Goal: Information Seeking & Learning: Find specific fact

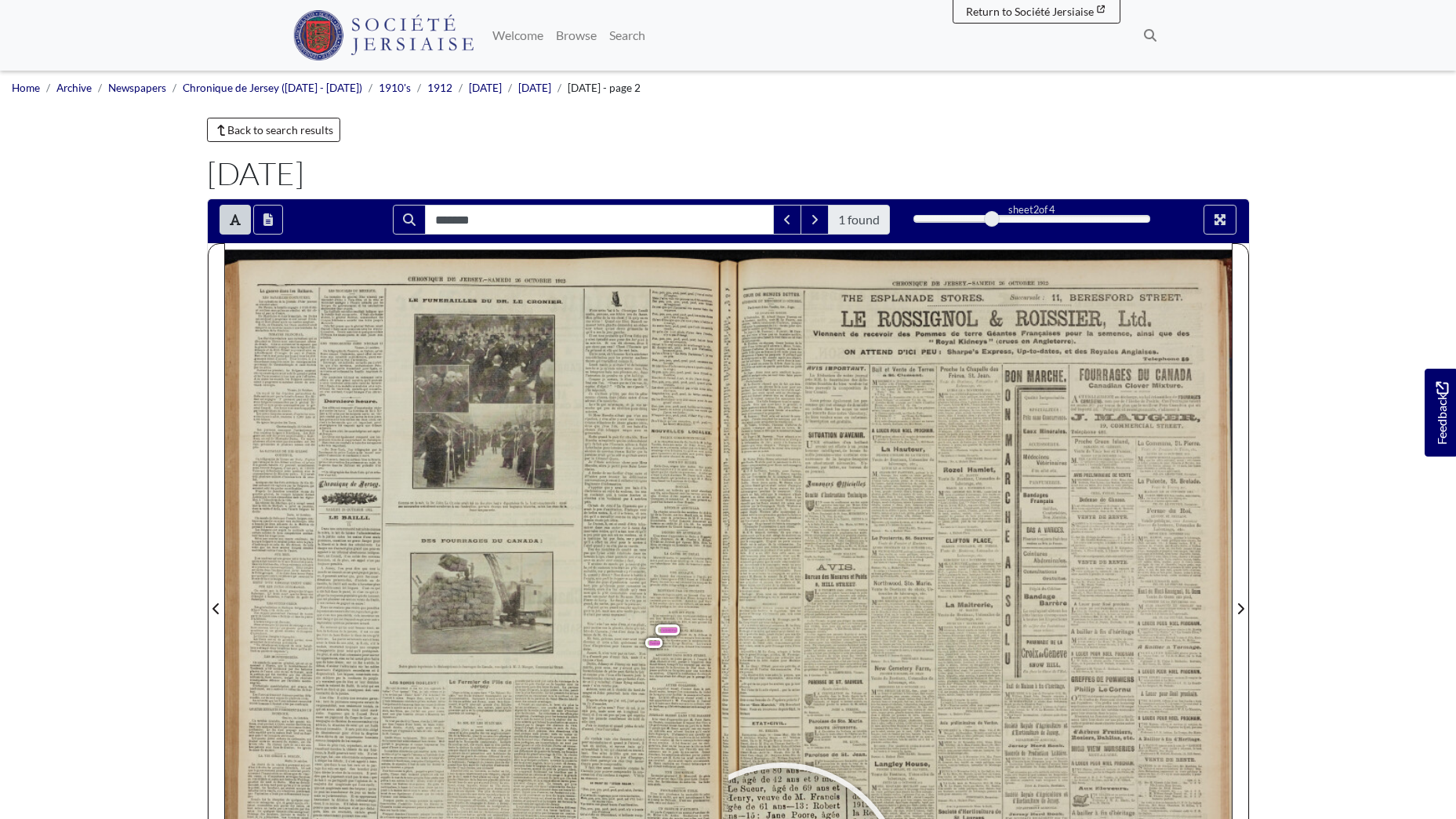
scroll to position [68, 0]
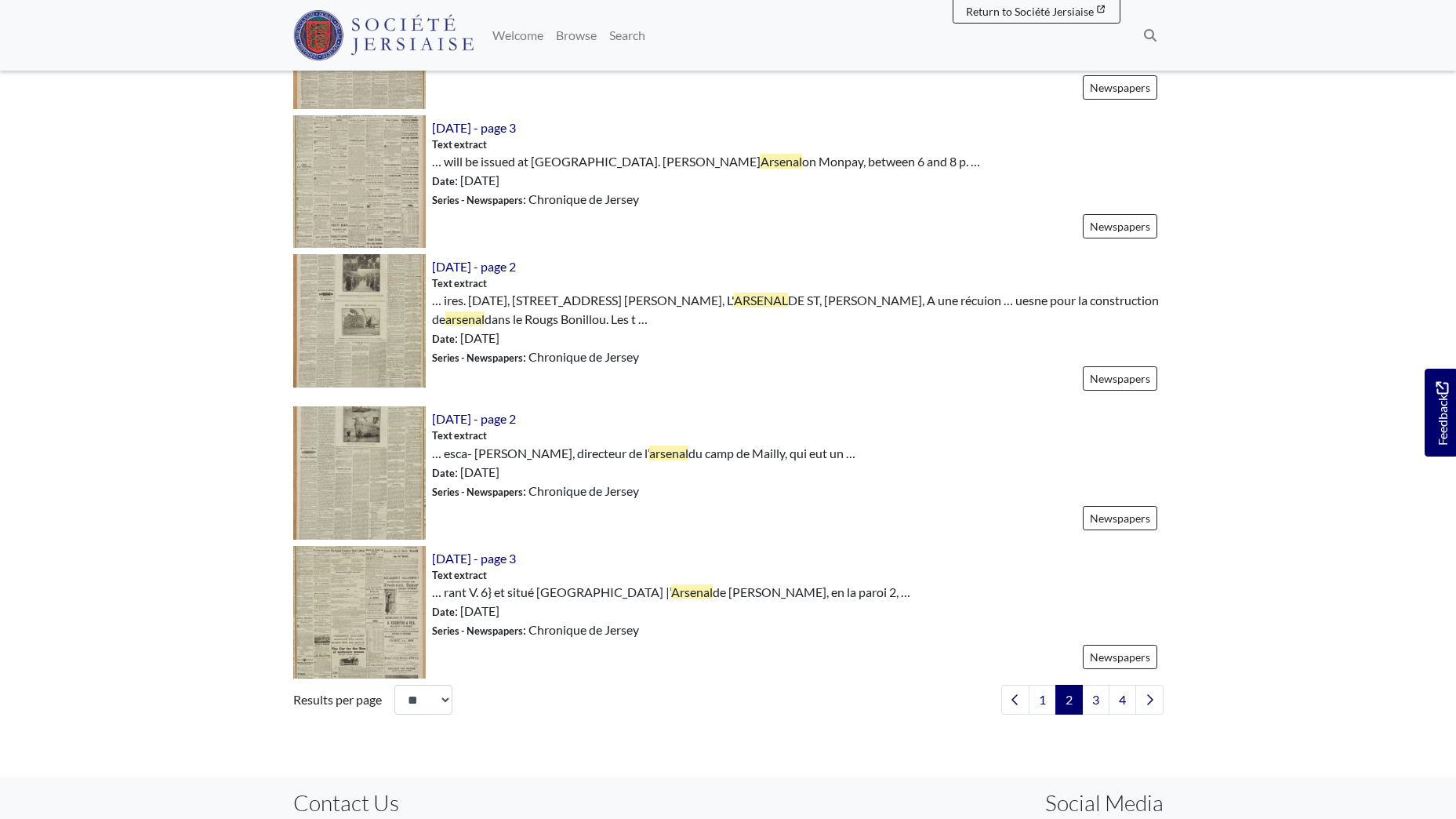
scroll to position [2039, 0]
click at [1095, 688] on link "3" at bounding box center [1096, 698] width 28 height 30
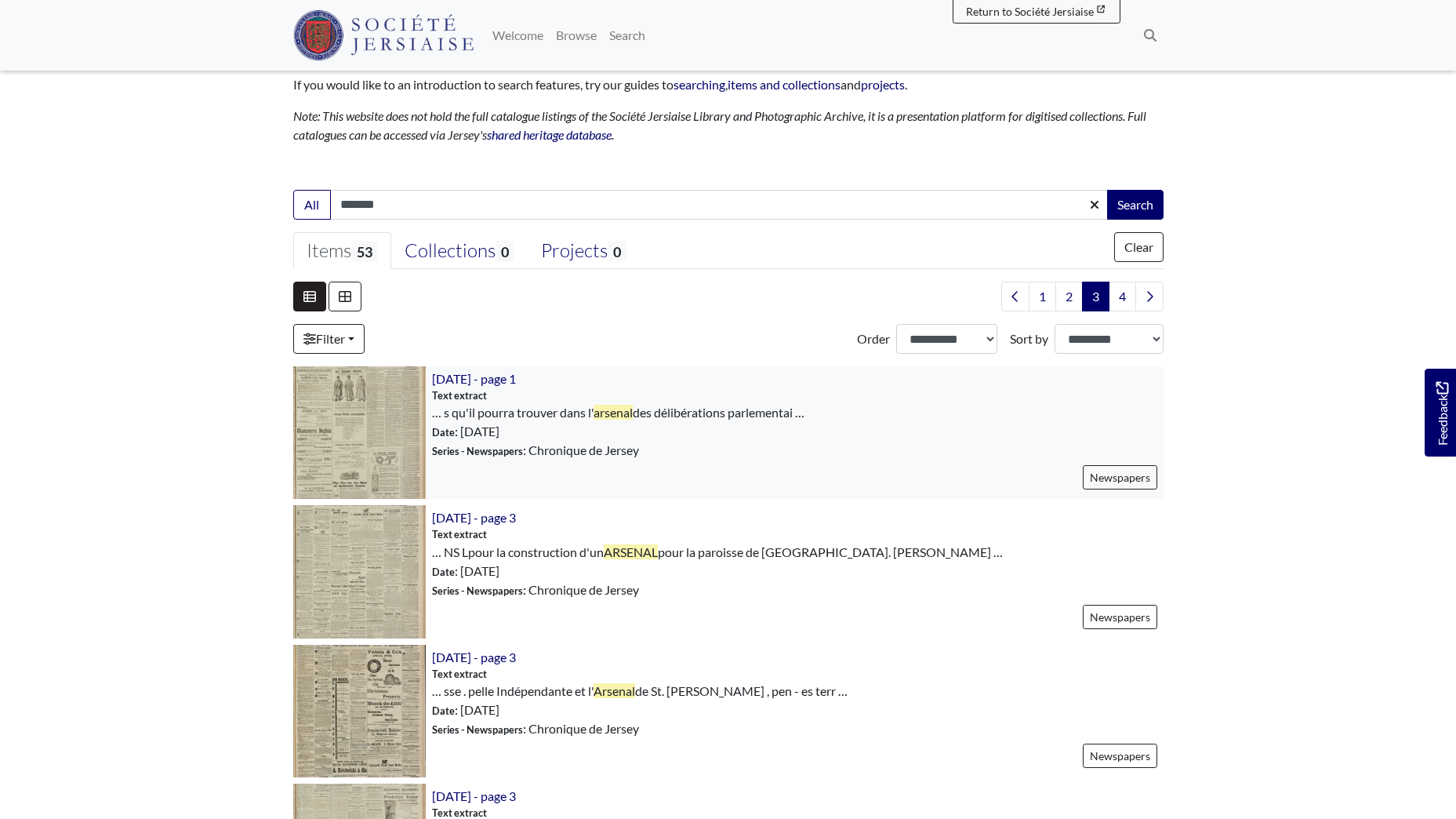
scroll to position [235, 0]
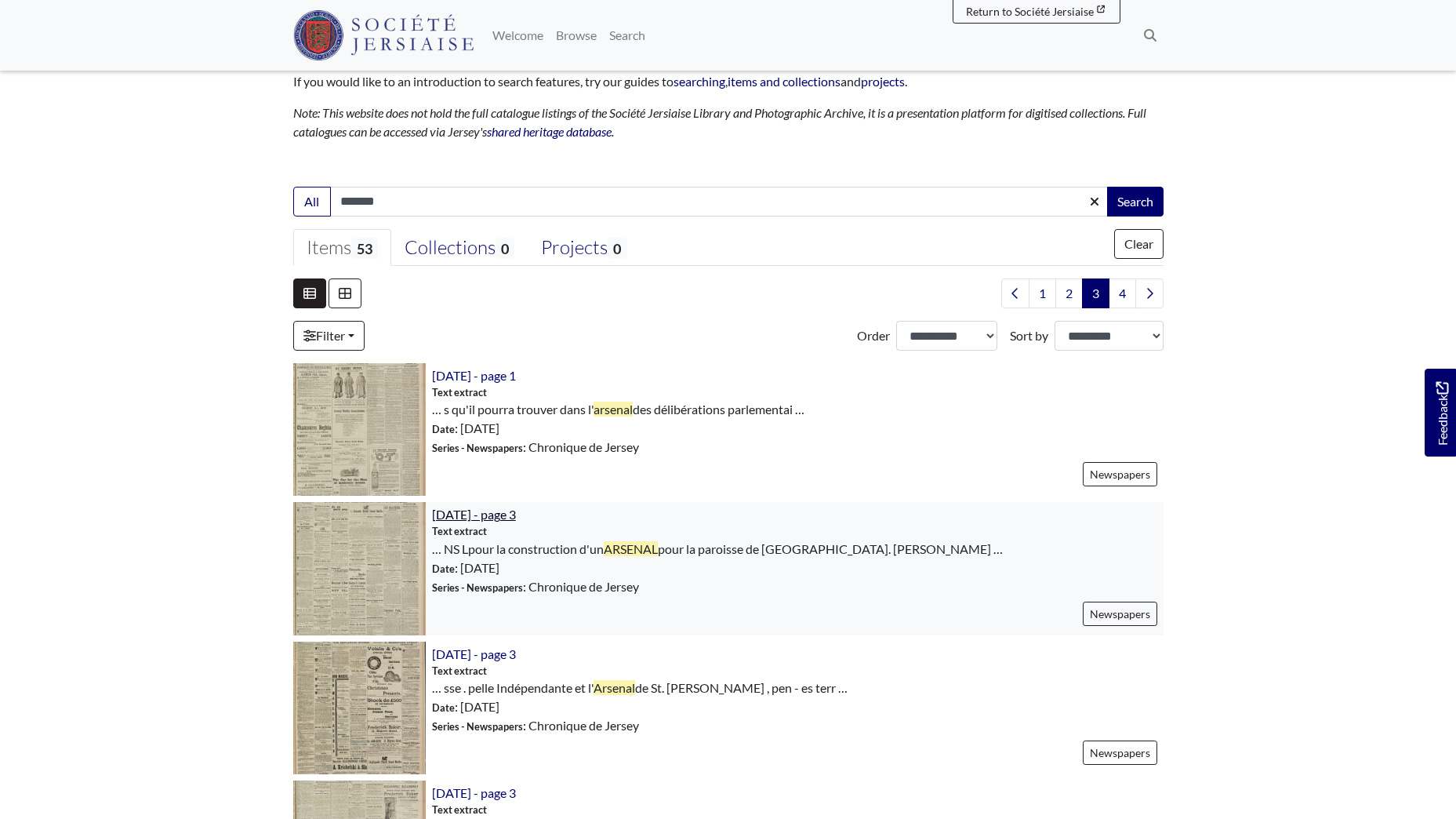
click at [485, 518] on span "12th October 1912 - page 3" at bounding box center [474, 513] width 84 height 15
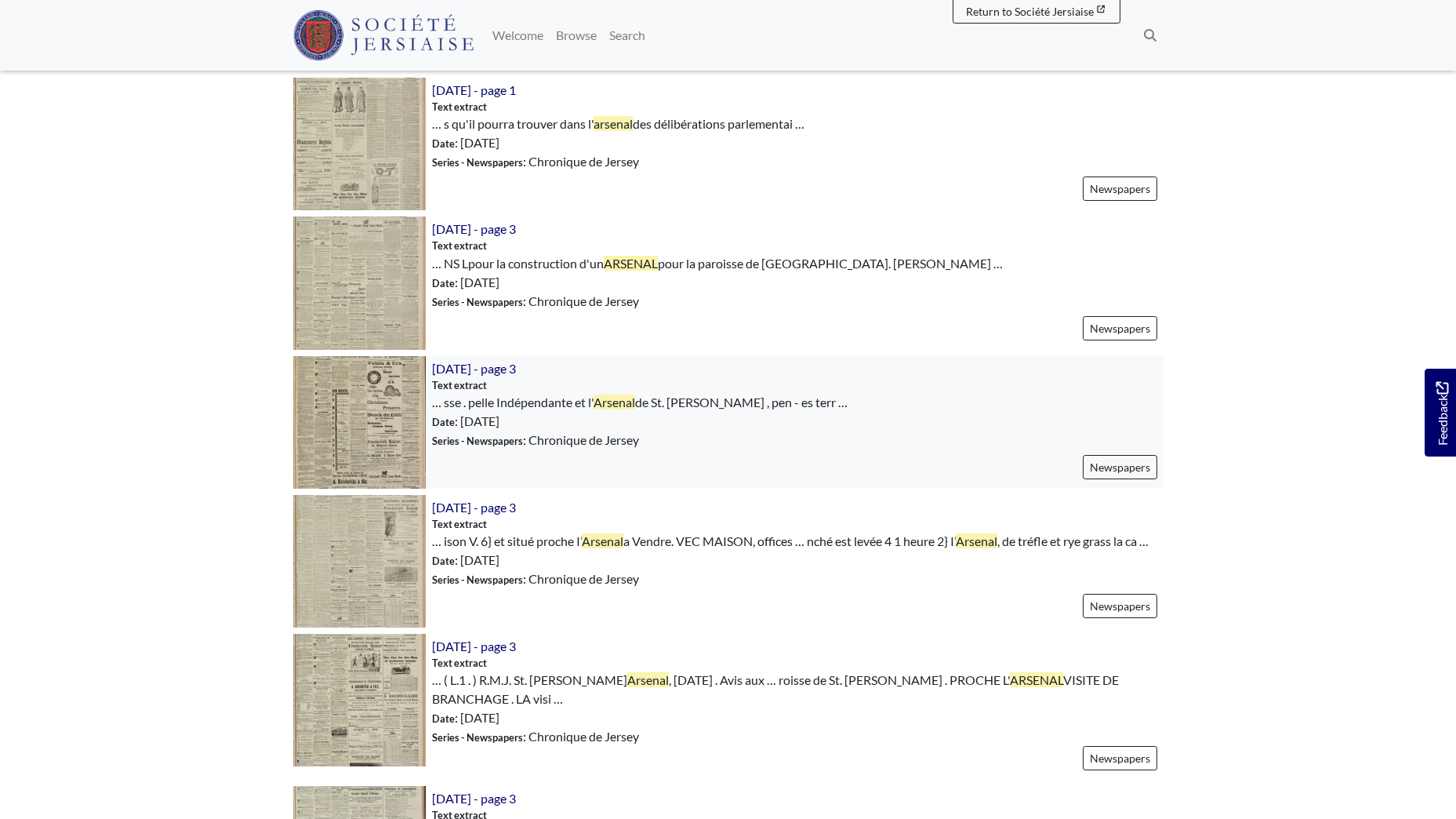
scroll to position [549, 0]
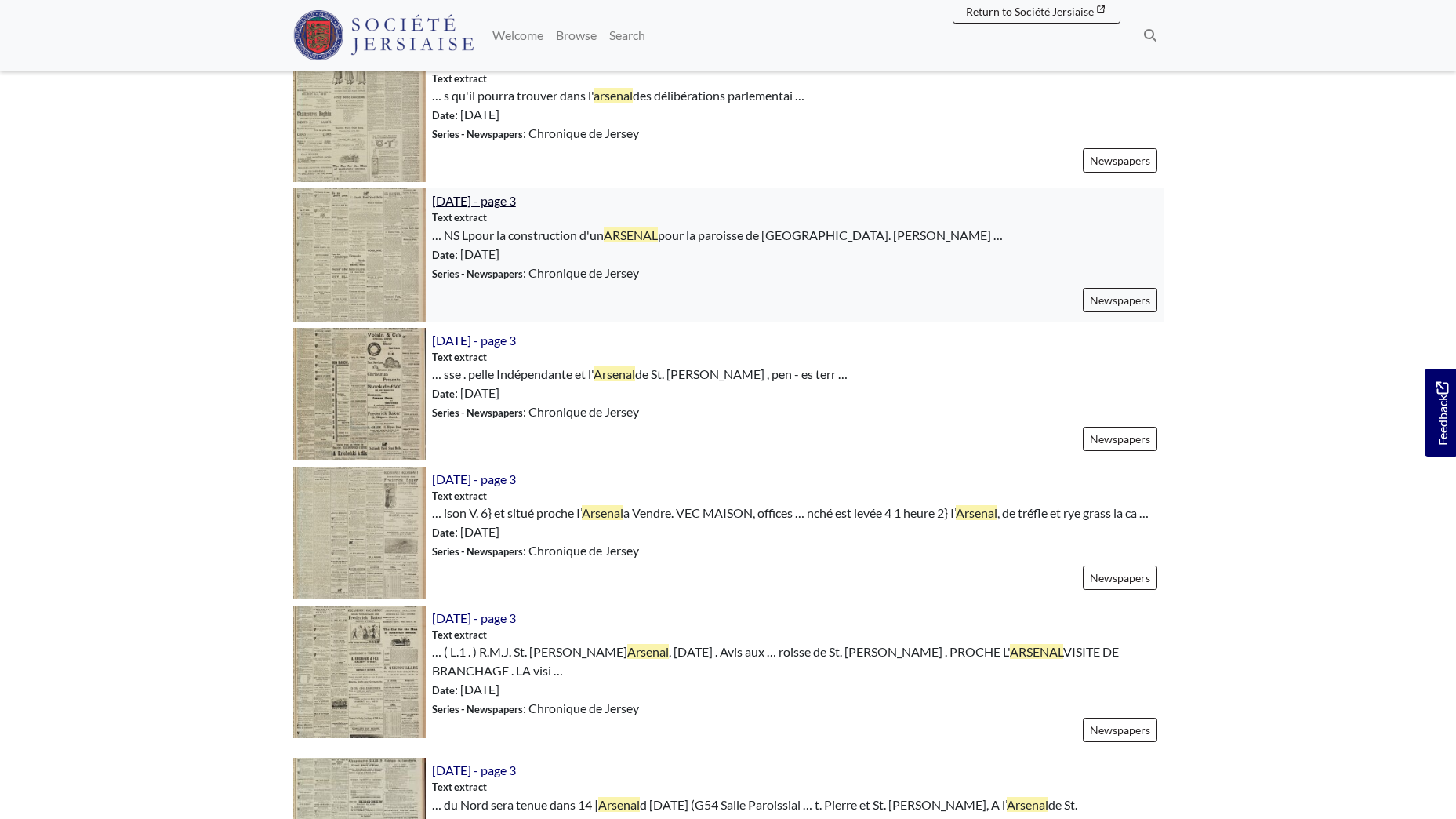
click at [516, 197] on span "12th October 1912 - page 3" at bounding box center [474, 200] width 84 height 15
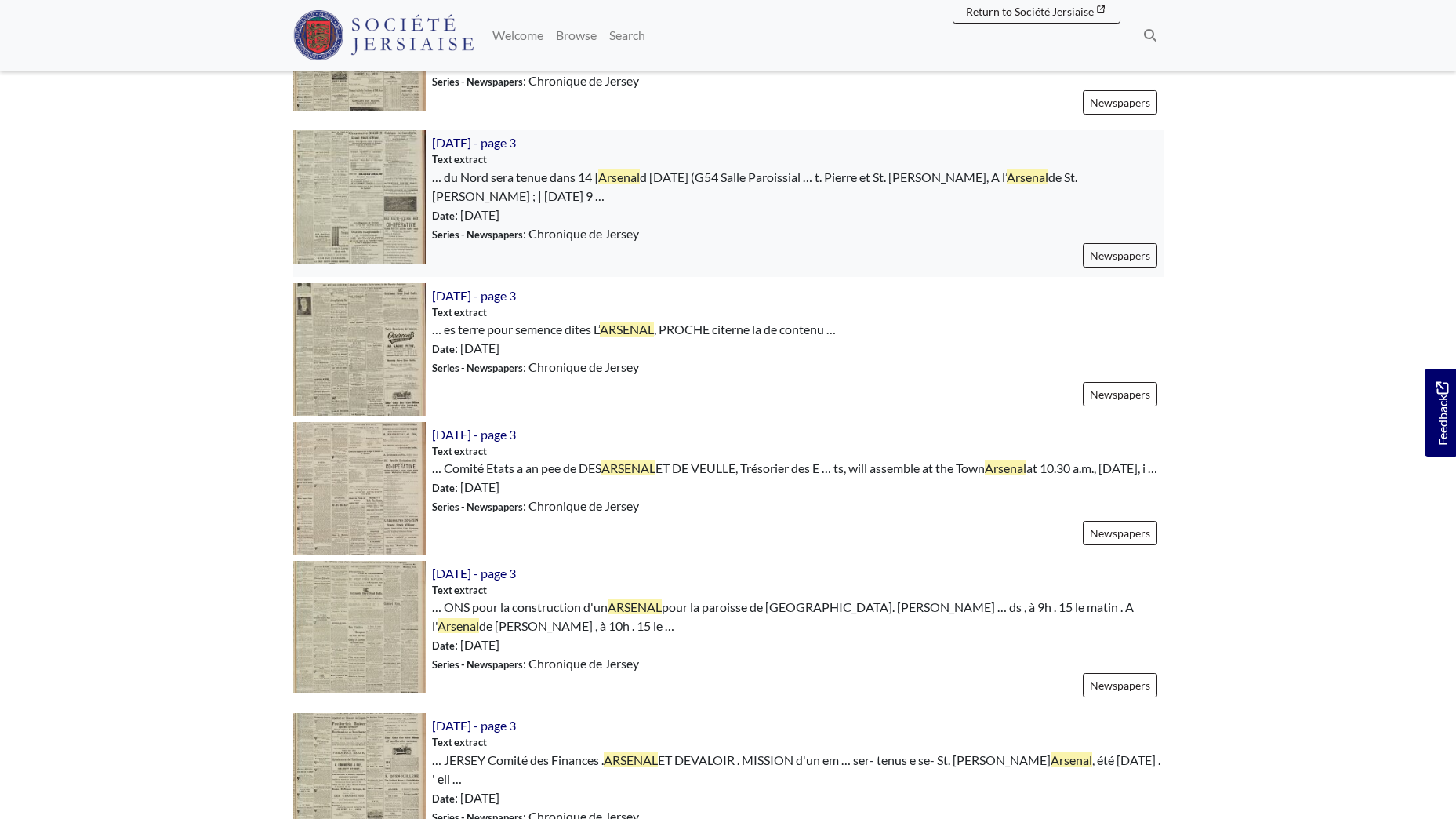
scroll to position [1255, 0]
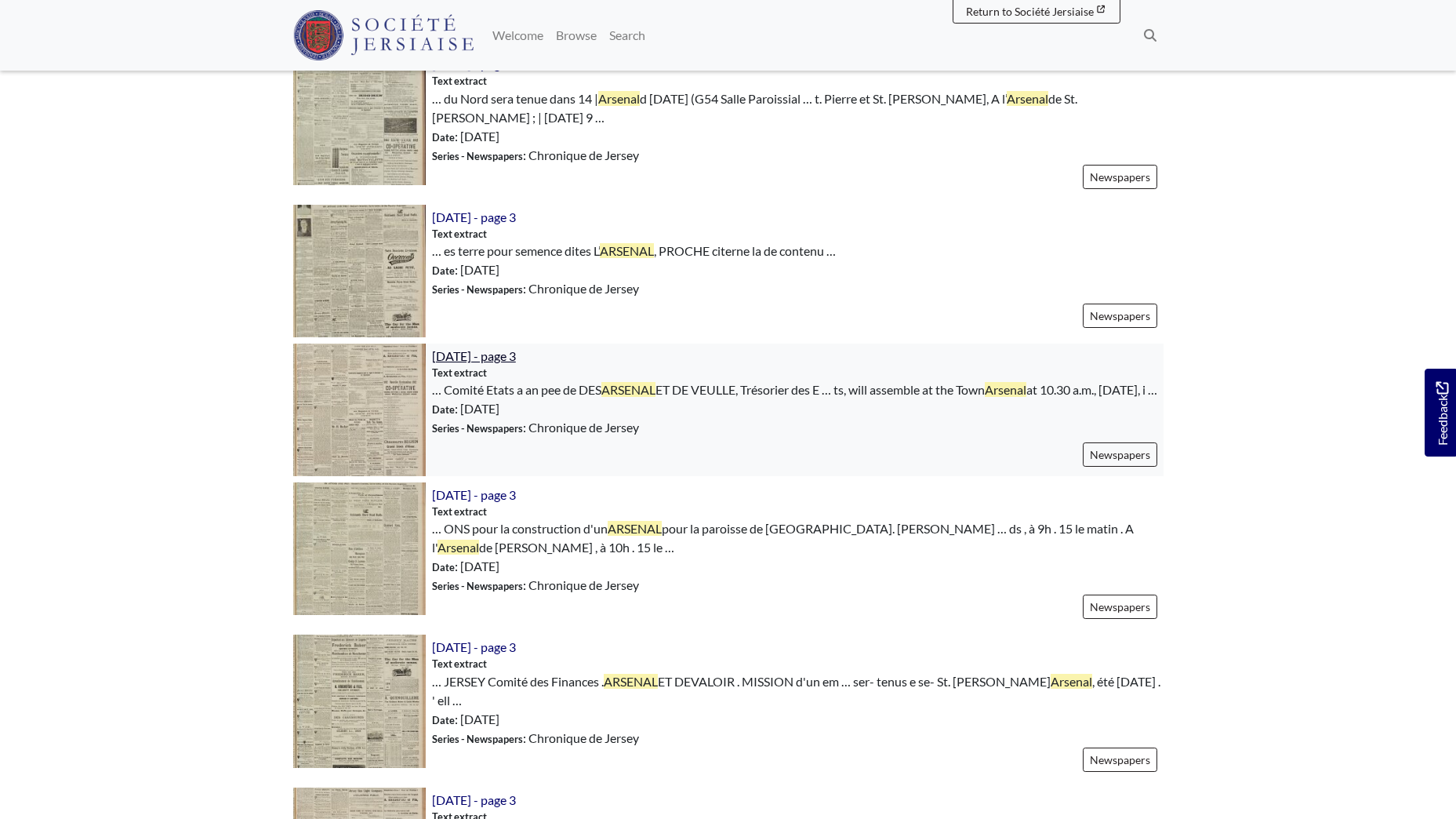
click at [482, 363] on span "30th March 1912 - page 3" at bounding box center [474, 355] width 84 height 15
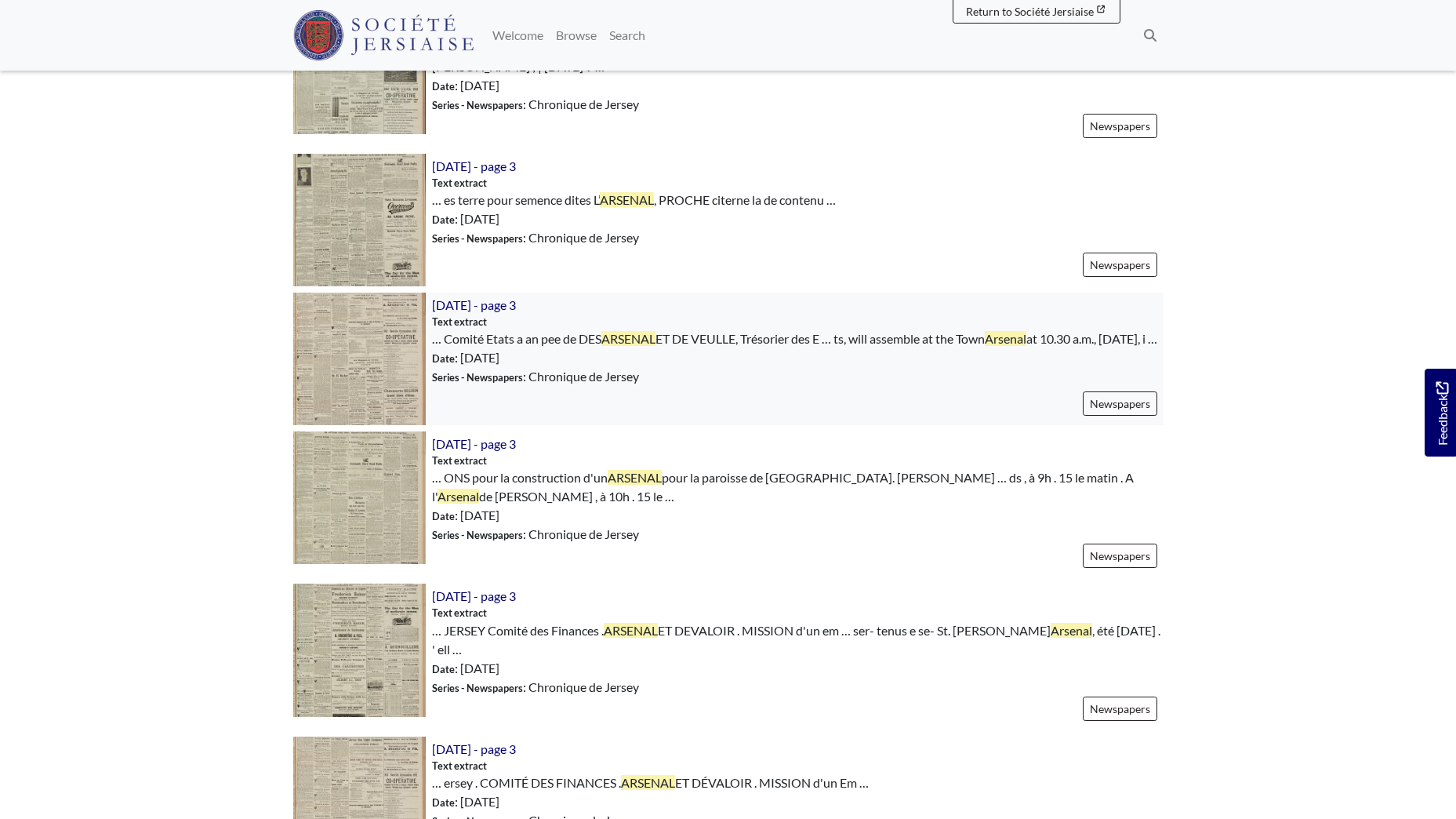
scroll to position [1333, 0]
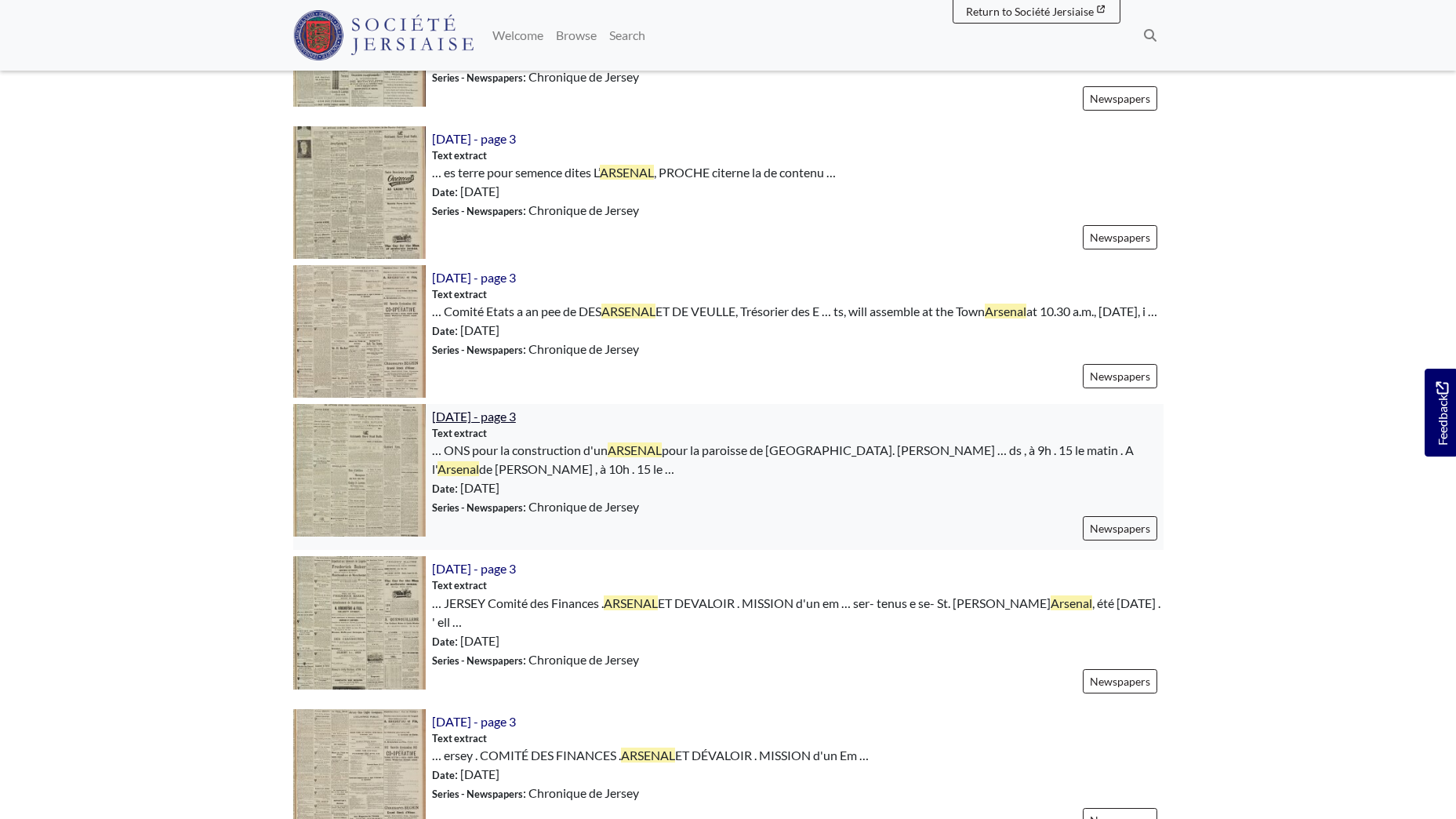
click at [511, 424] on span "16th October 1912 - page 3" at bounding box center [474, 415] width 84 height 15
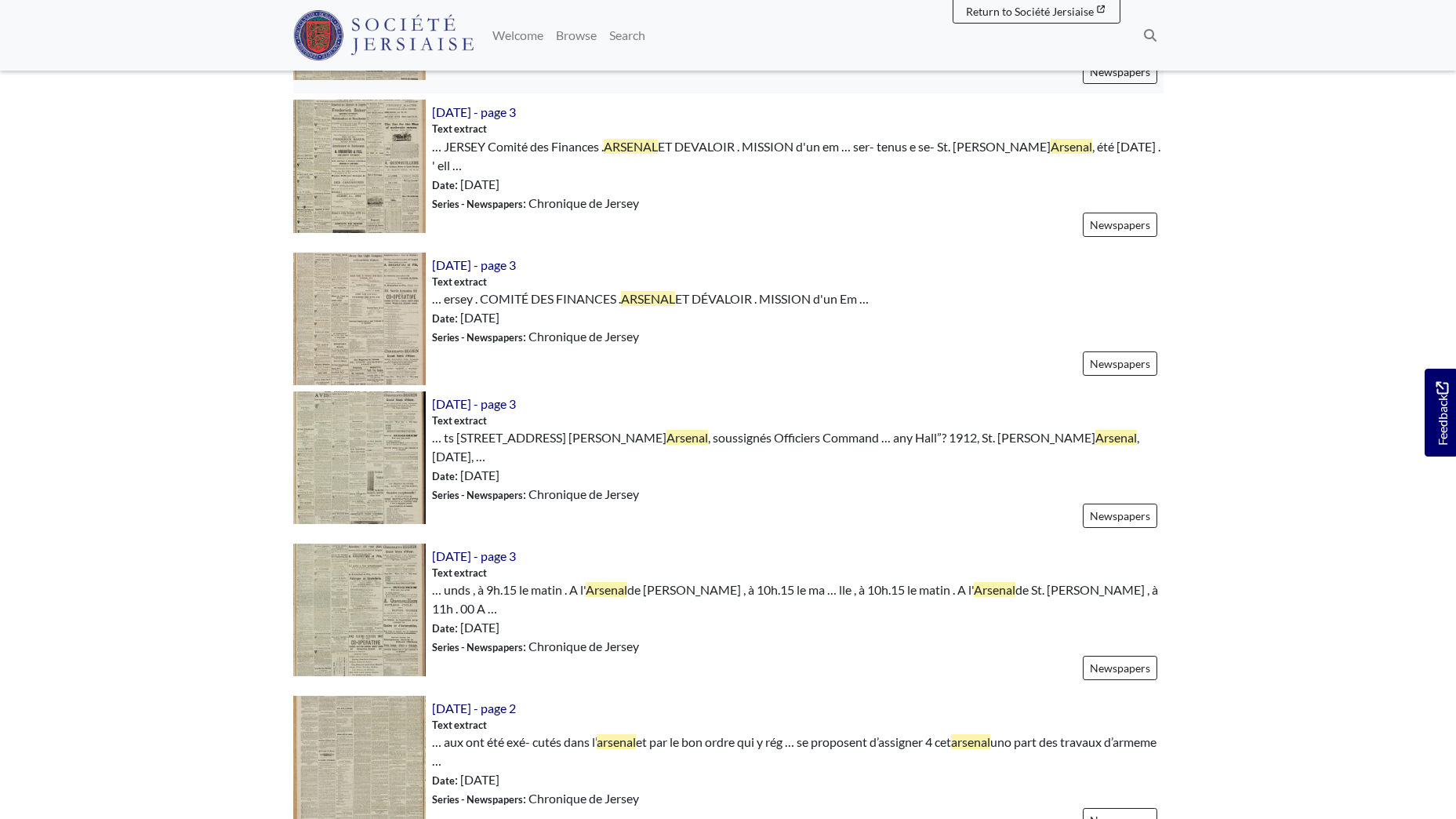
scroll to position [1803, 0]
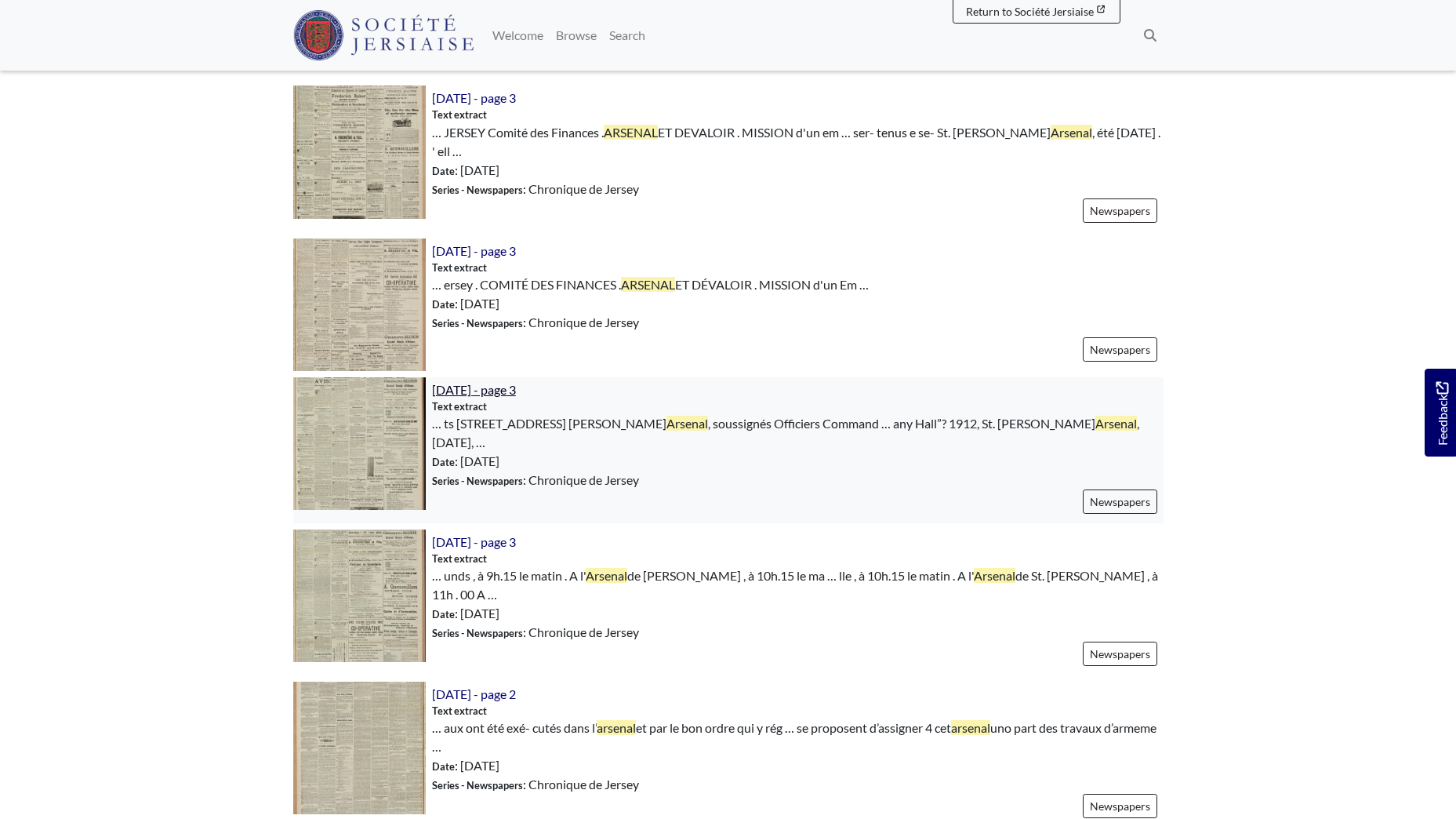
click at [516, 397] on span "20th January 1912 - page 3" at bounding box center [474, 388] width 84 height 15
click at [507, 397] on span "20th January 1912 - page 3" at bounding box center [474, 388] width 84 height 15
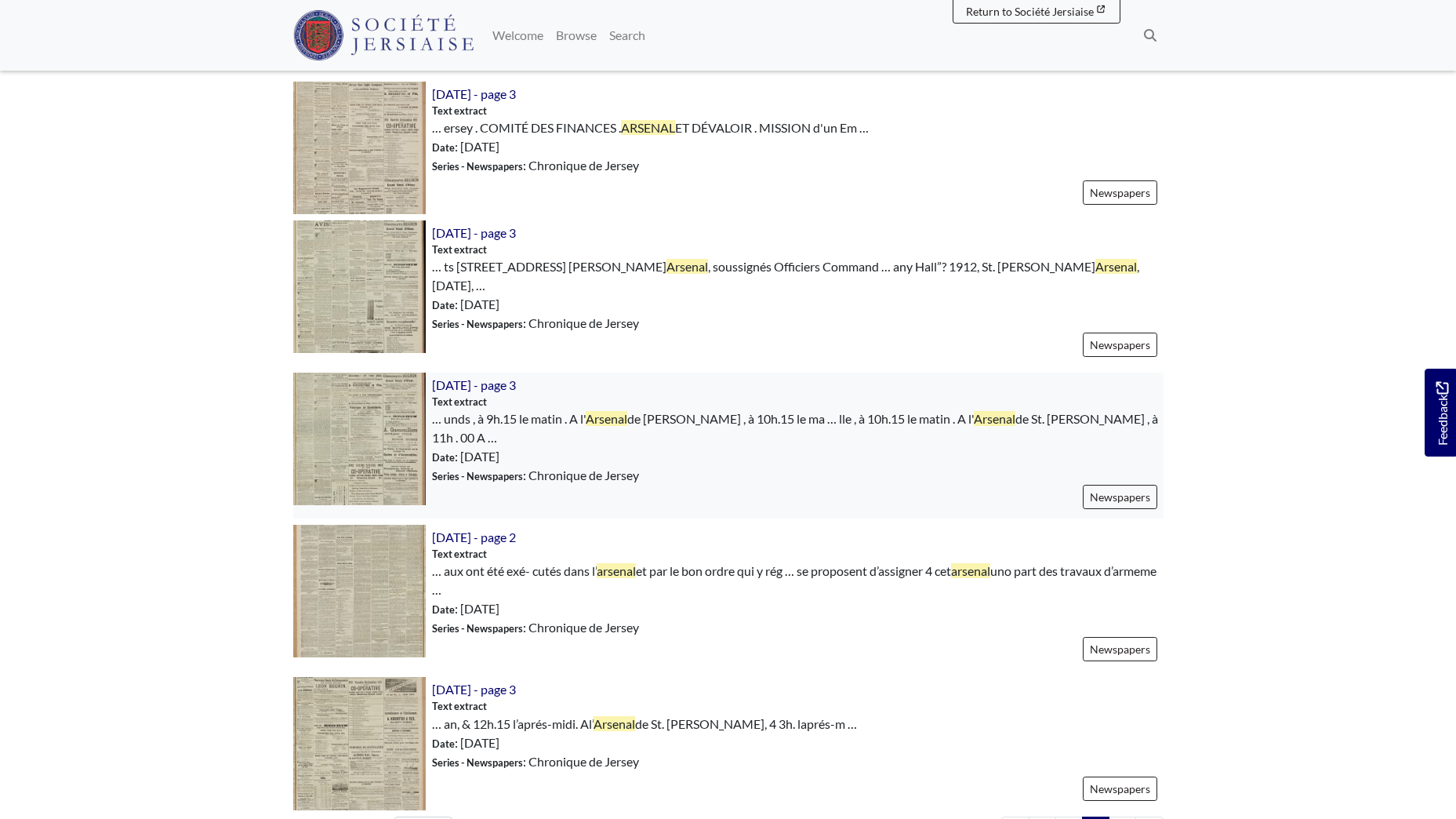
scroll to position [2039, 0]
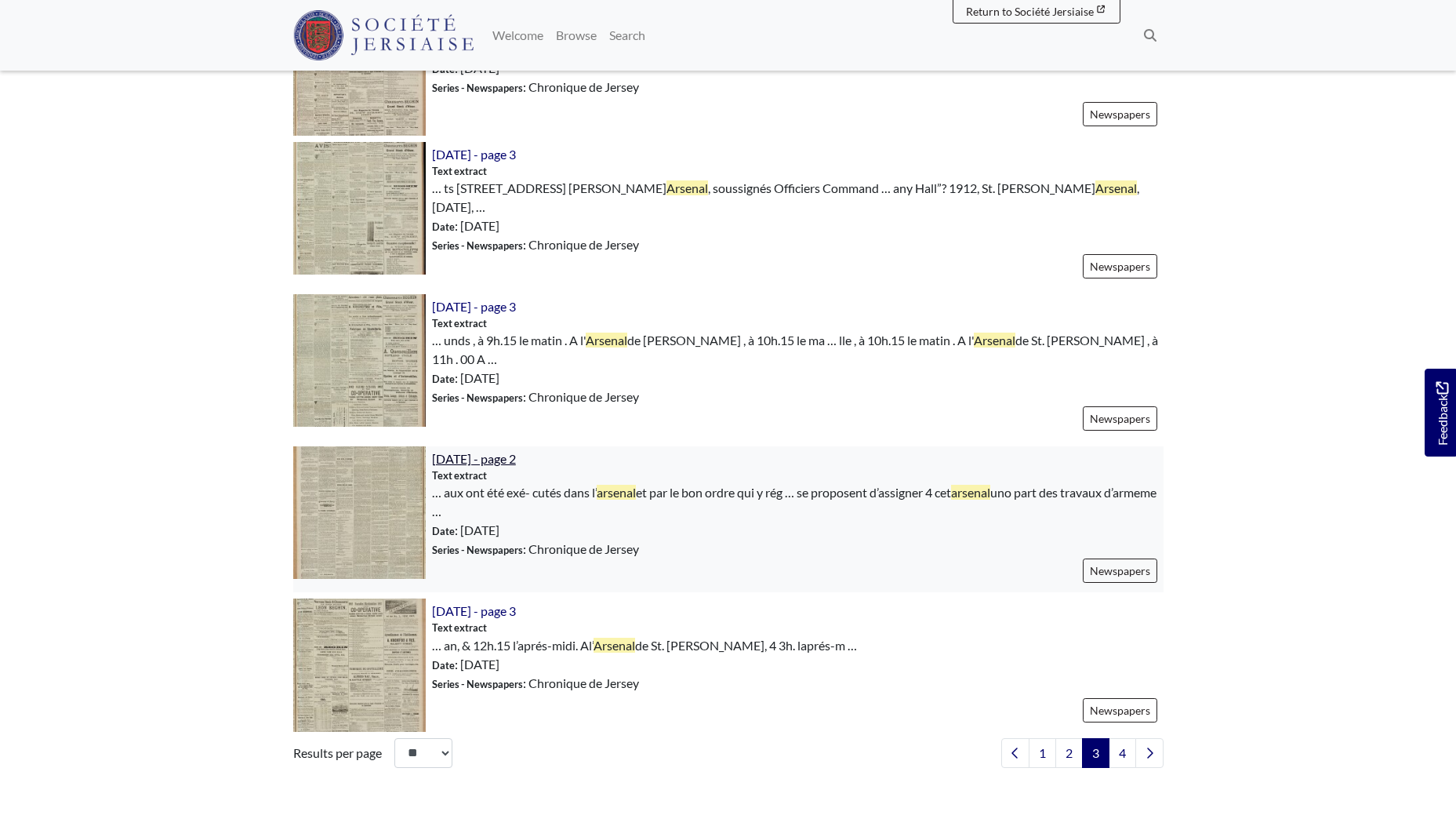
click at [497, 460] on span "5th June 1912 - page 2" at bounding box center [474, 458] width 84 height 15
click at [1118, 752] on link "4" at bounding box center [1123, 753] width 28 height 30
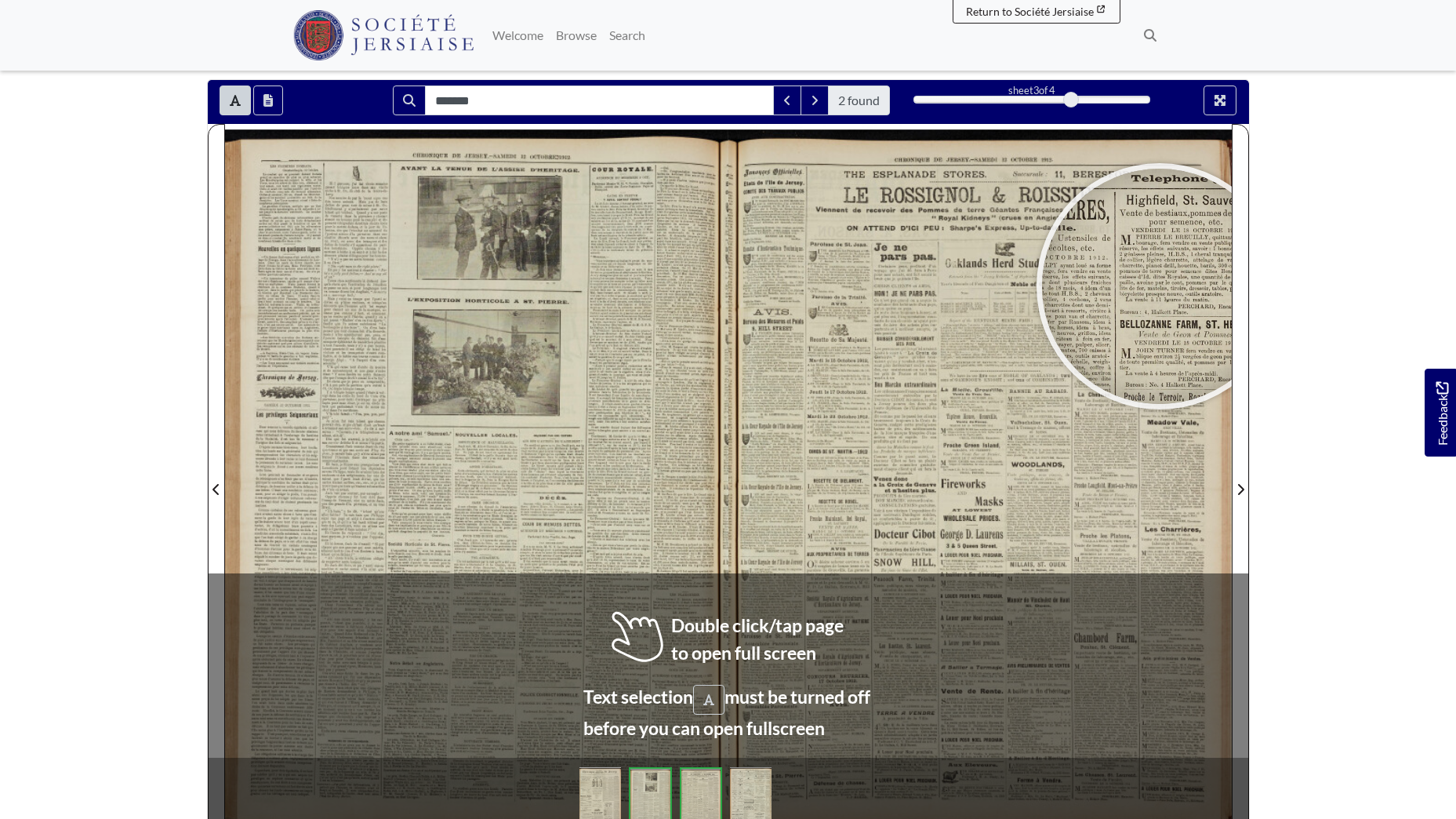
scroll to position [118, 0]
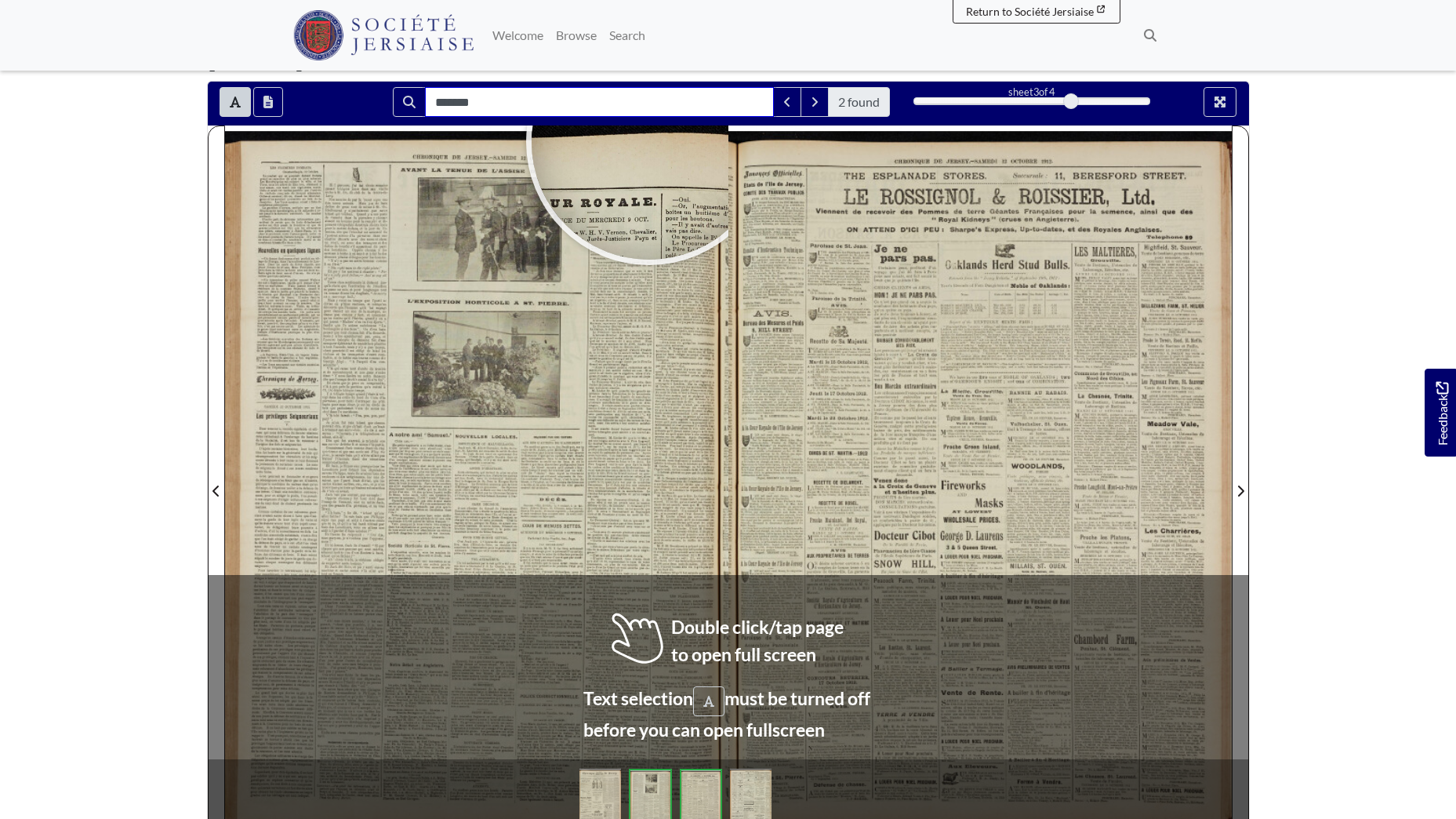
click at [501, 109] on input "*******" at bounding box center [599, 102] width 349 height 30
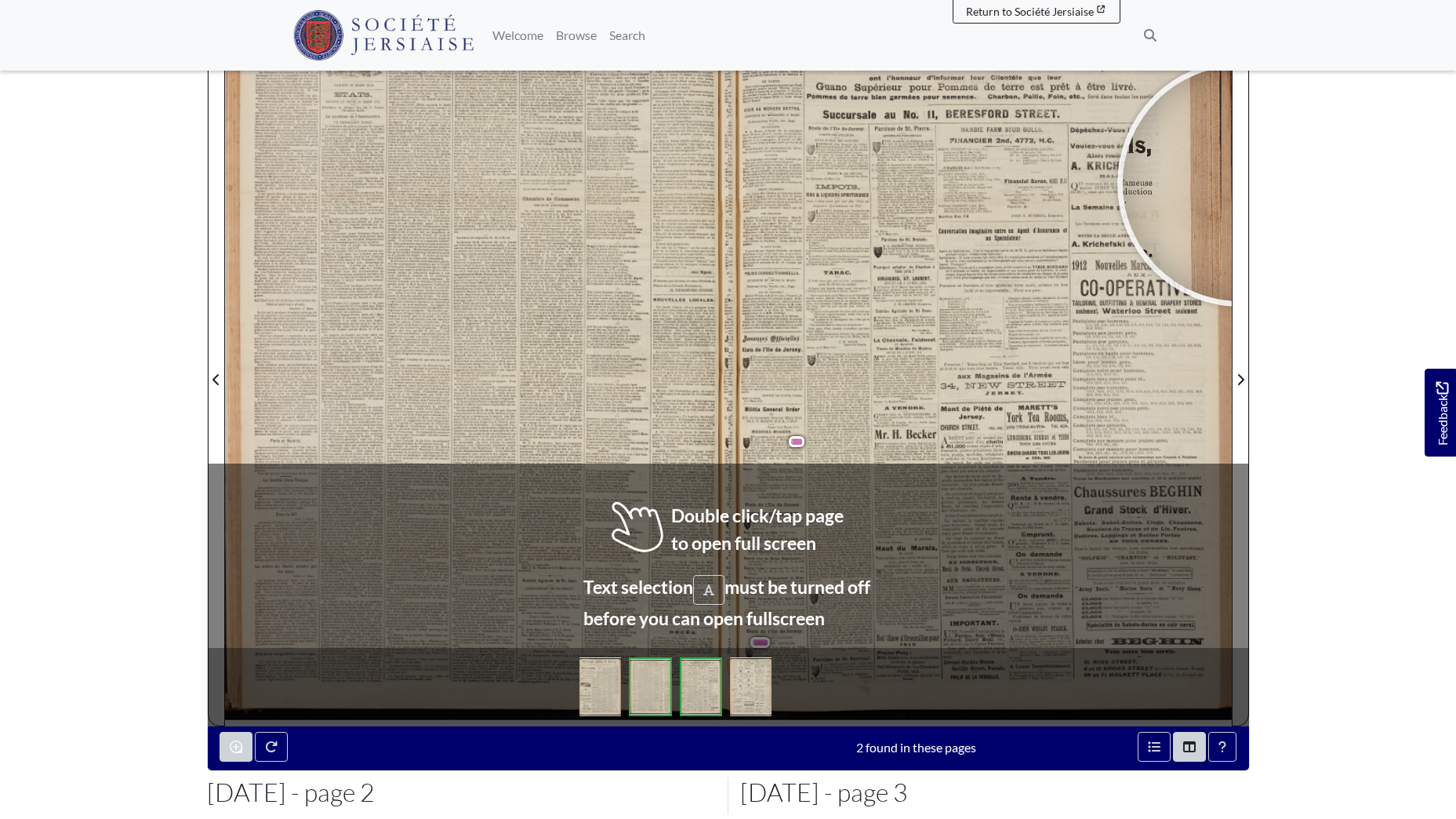
scroll to position [233, 0]
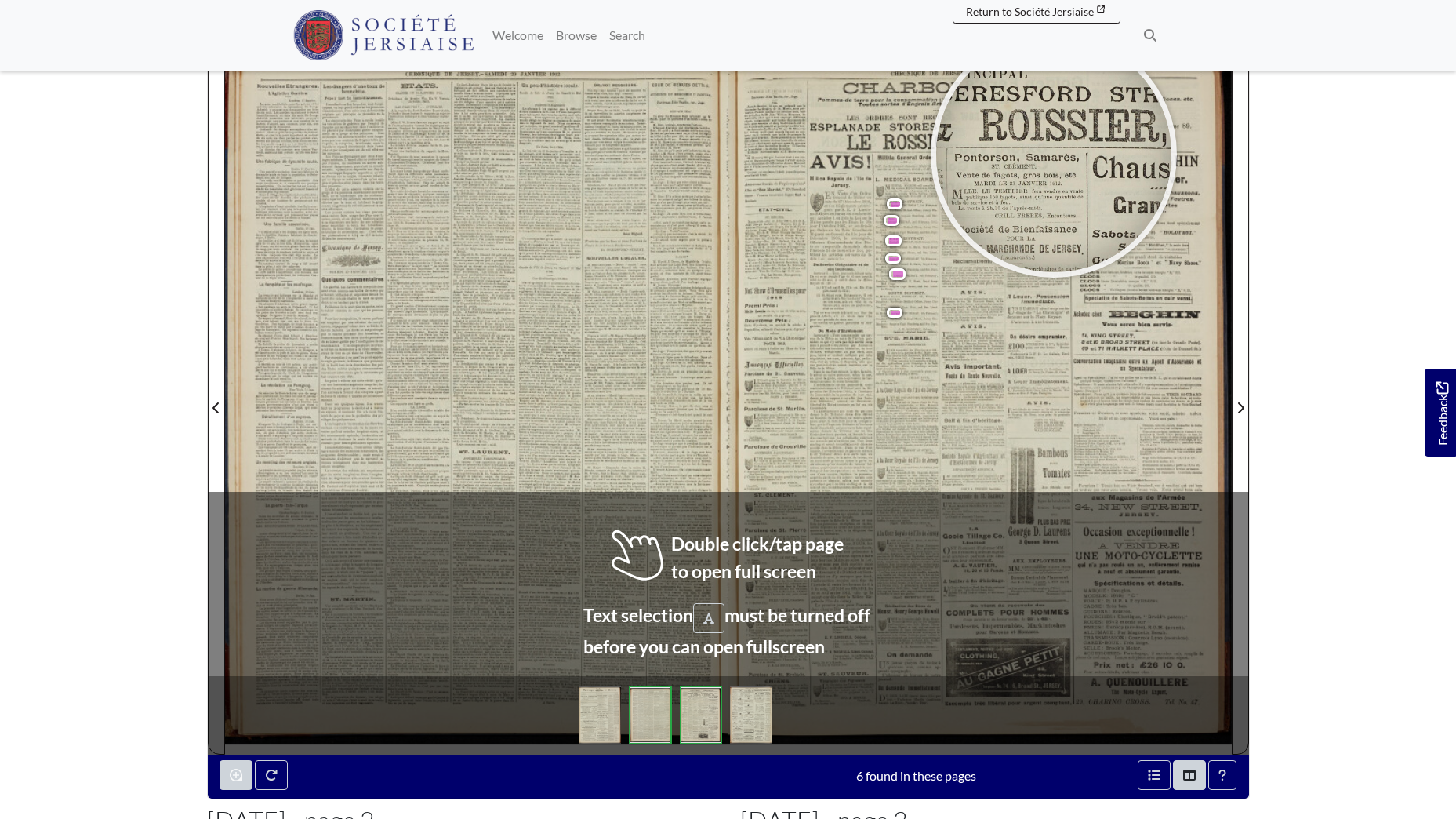
scroll to position [206, 0]
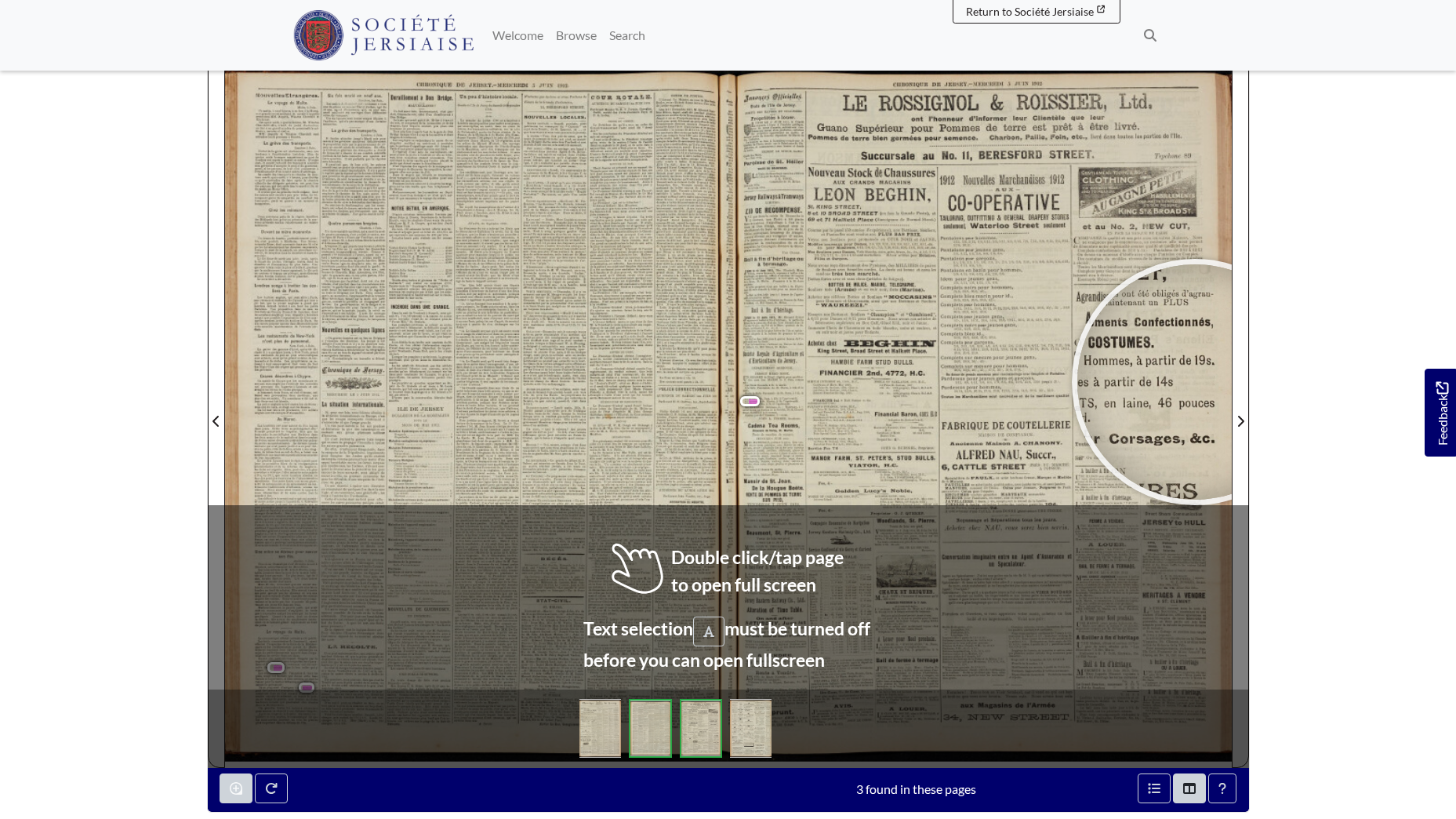
scroll to position [186, 0]
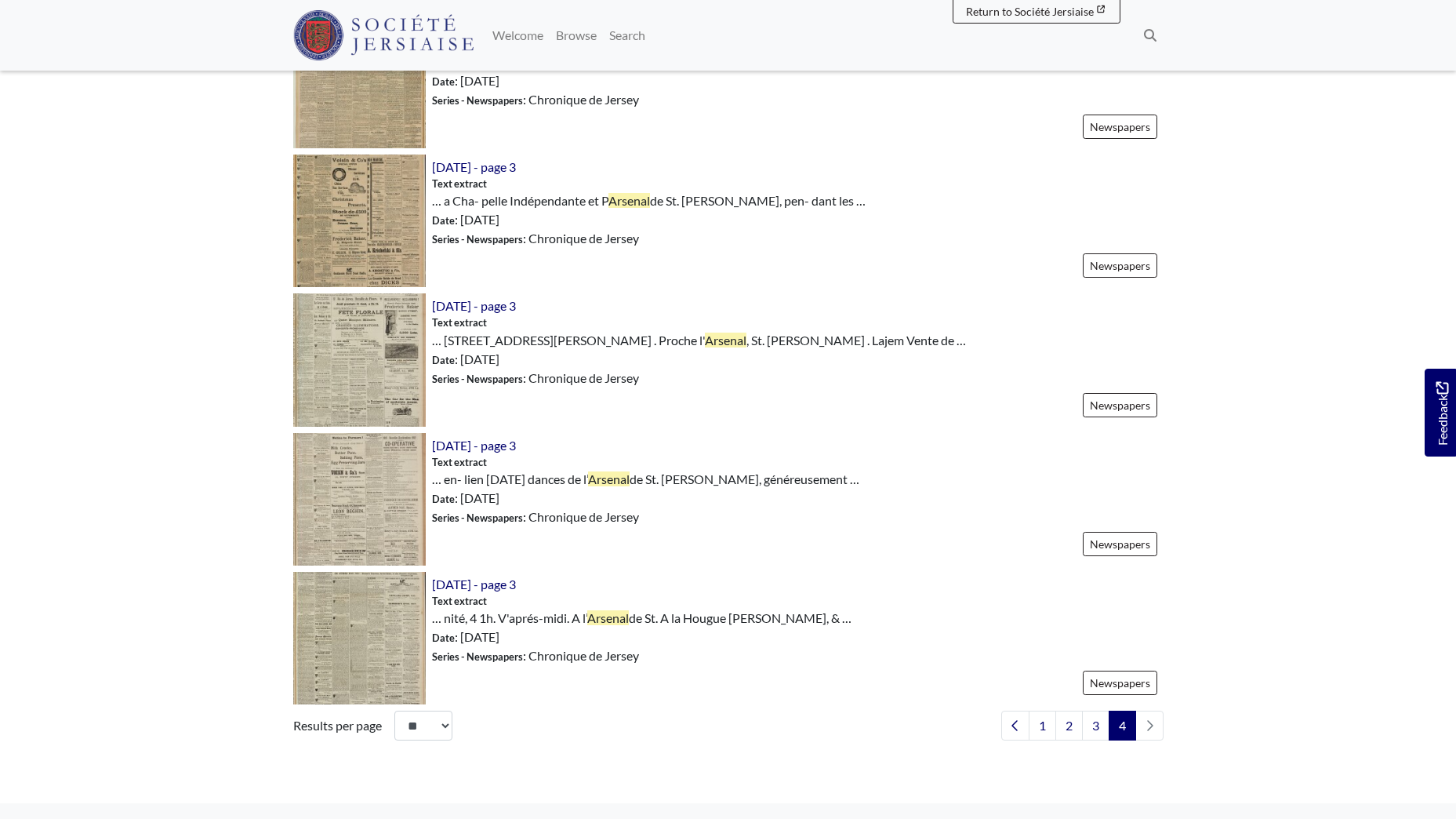
scroll to position [1020, 0]
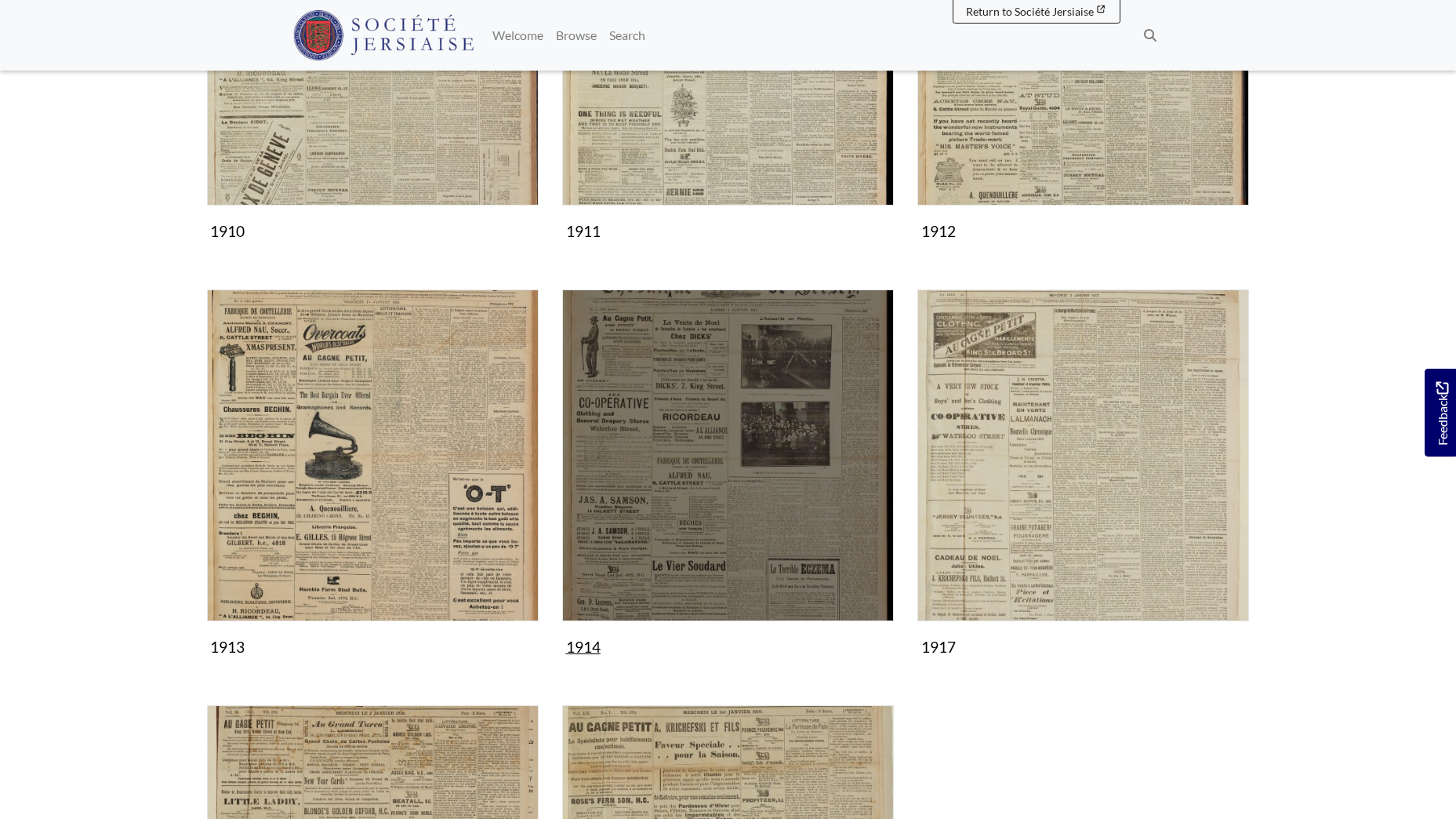
scroll to position [470, 0]
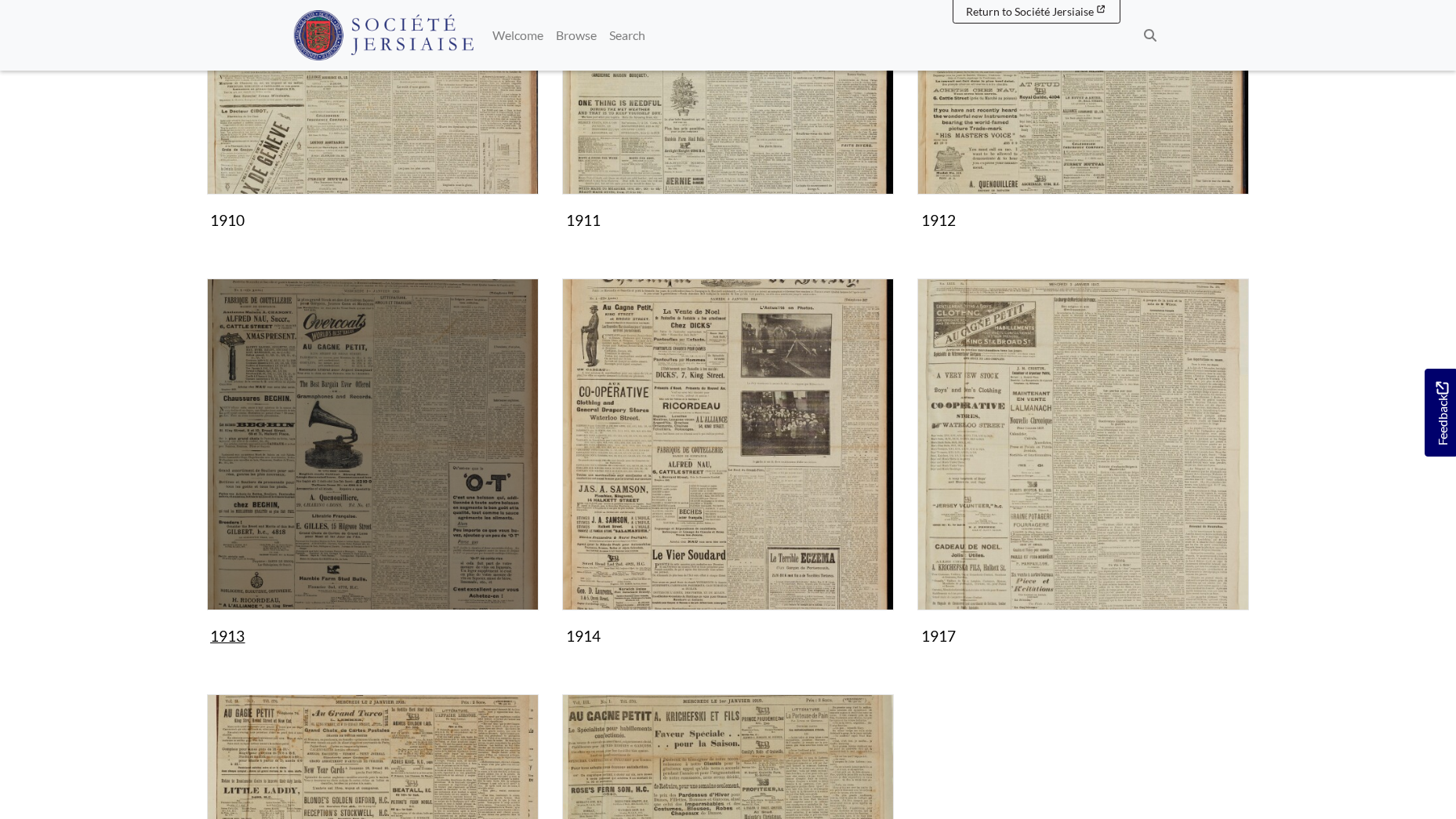
click at [360, 517] on img "Subcollection" at bounding box center [372, 444] width 331 height 332
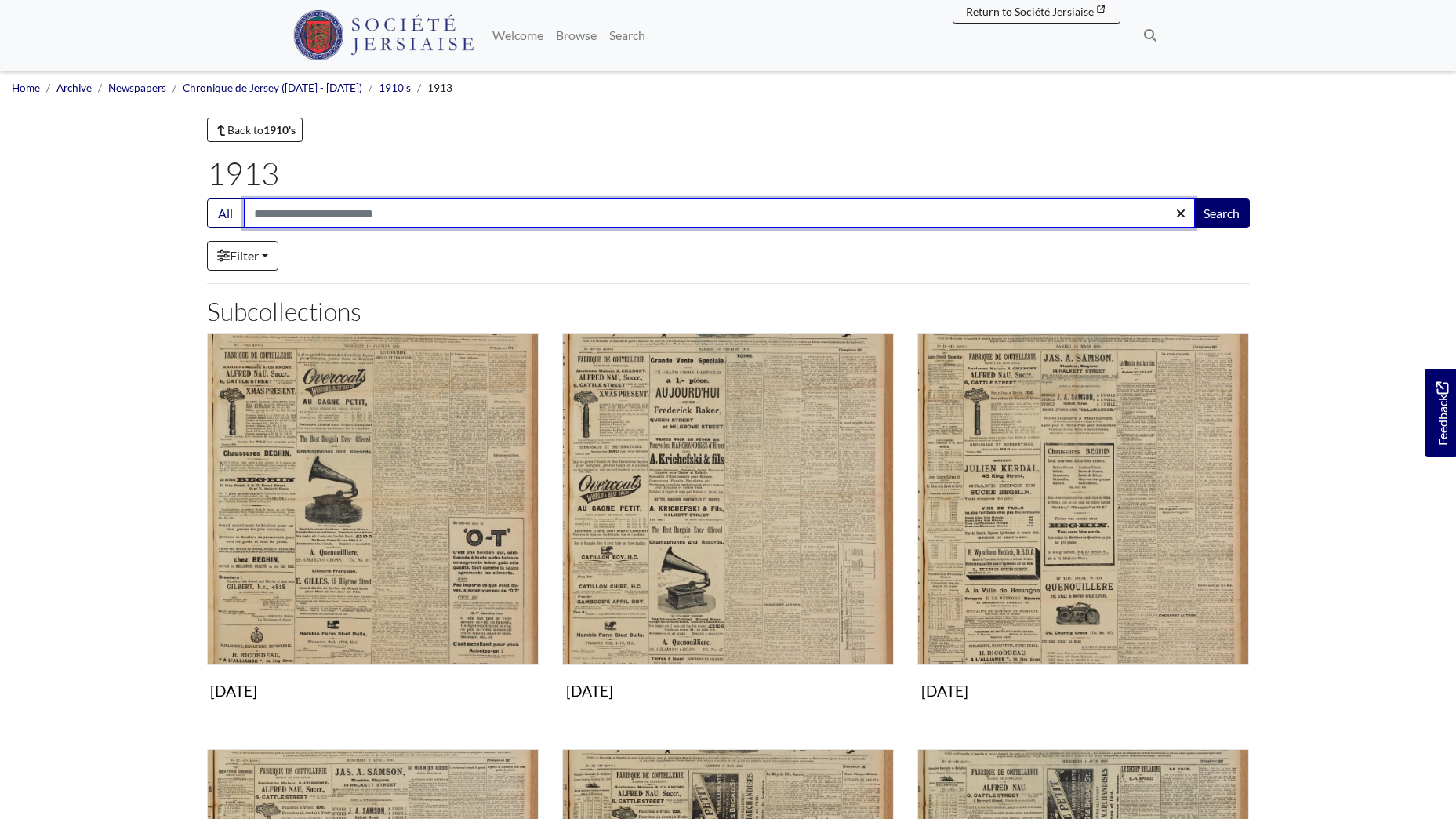
click at [392, 212] on input "Search:" at bounding box center [719, 213] width 951 height 30
type input "*******"
click at [1193, 198] on button "Search" at bounding box center [1222, 213] width 57 height 30
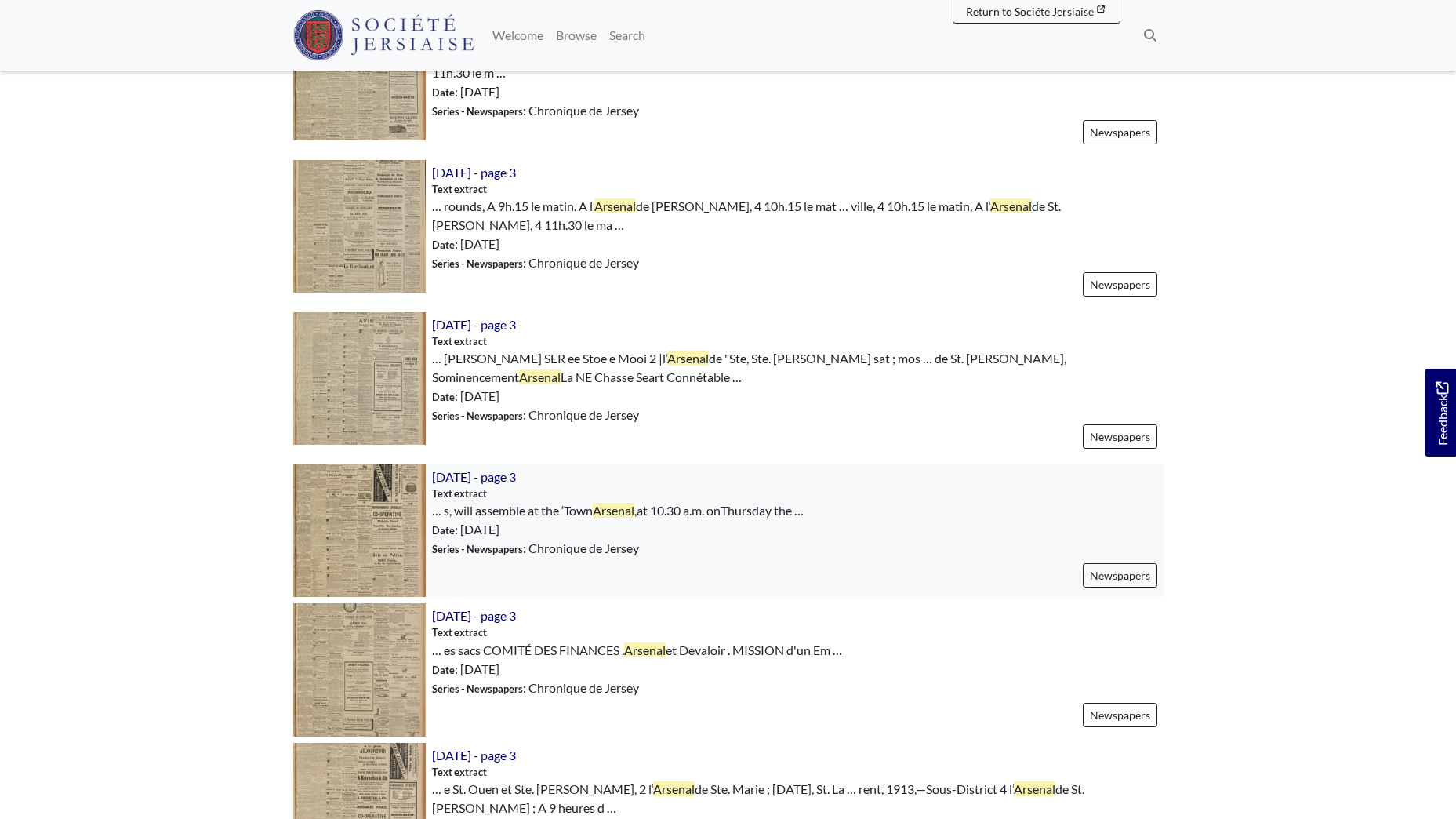
scroll to position [1098, 0]
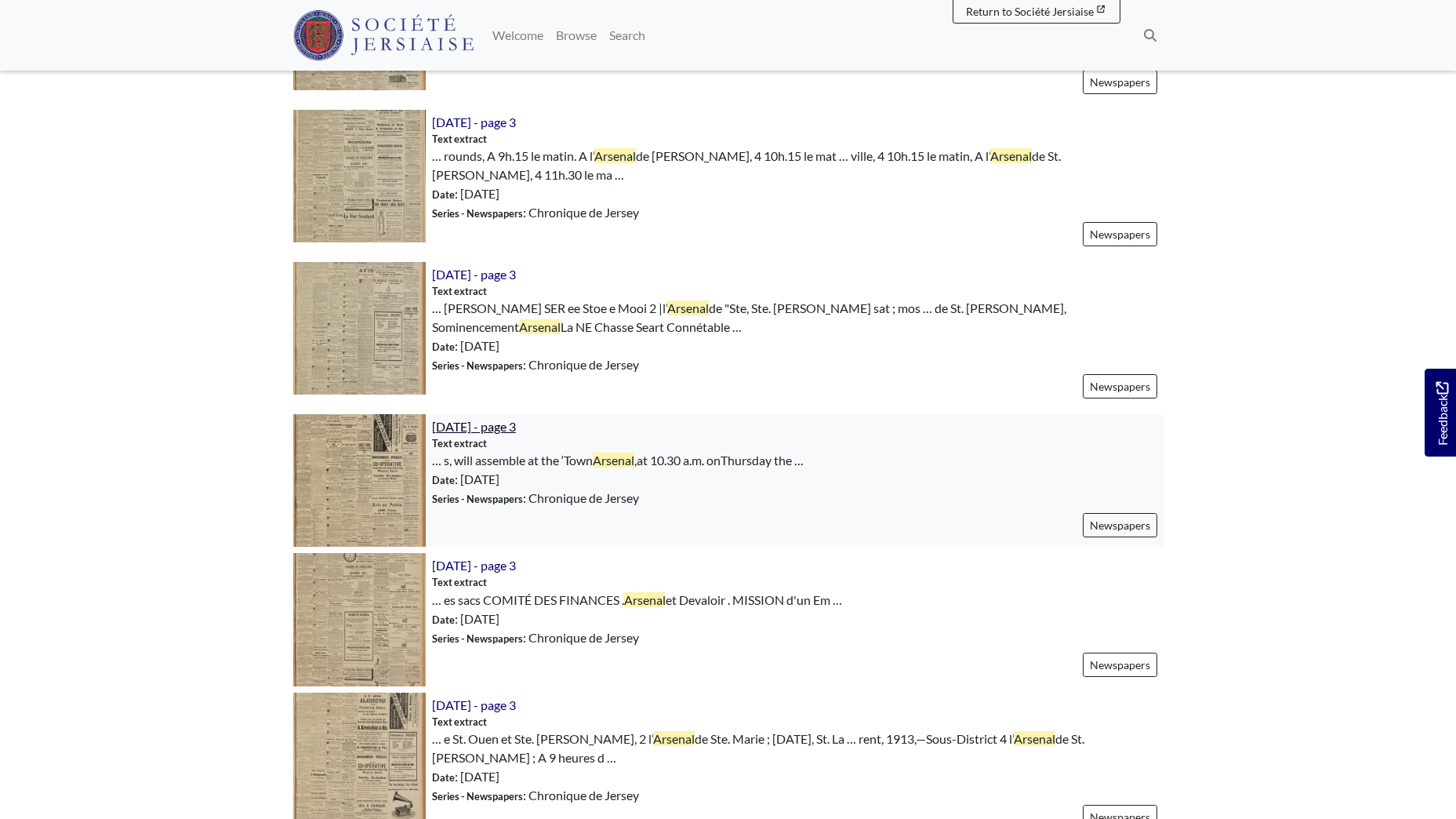
click at [491, 419] on span "[DATE] - page 3" at bounding box center [474, 425] width 84 height 15
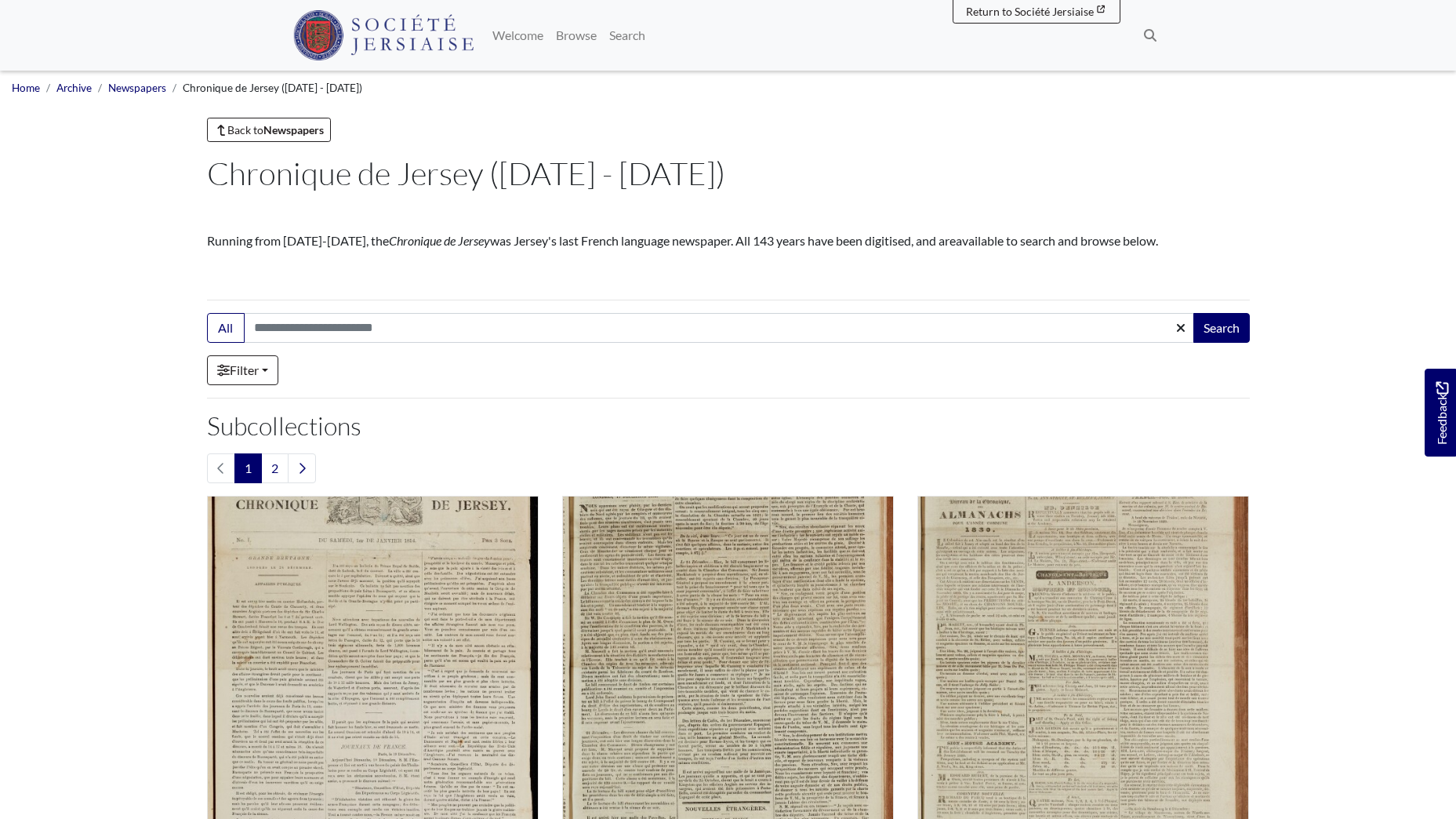
scroll to position [1618, 0]
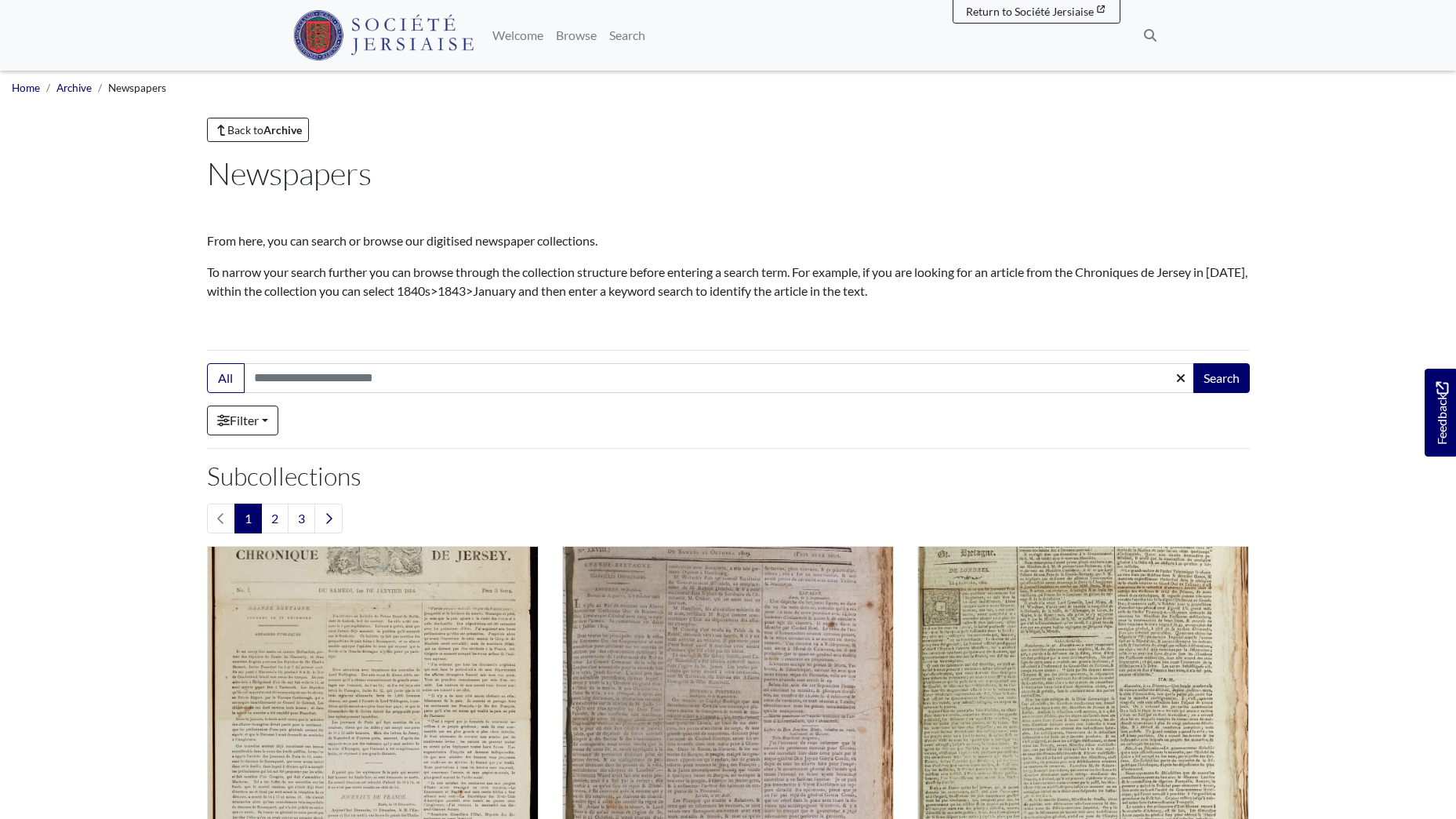
scroll to position [313, 0]
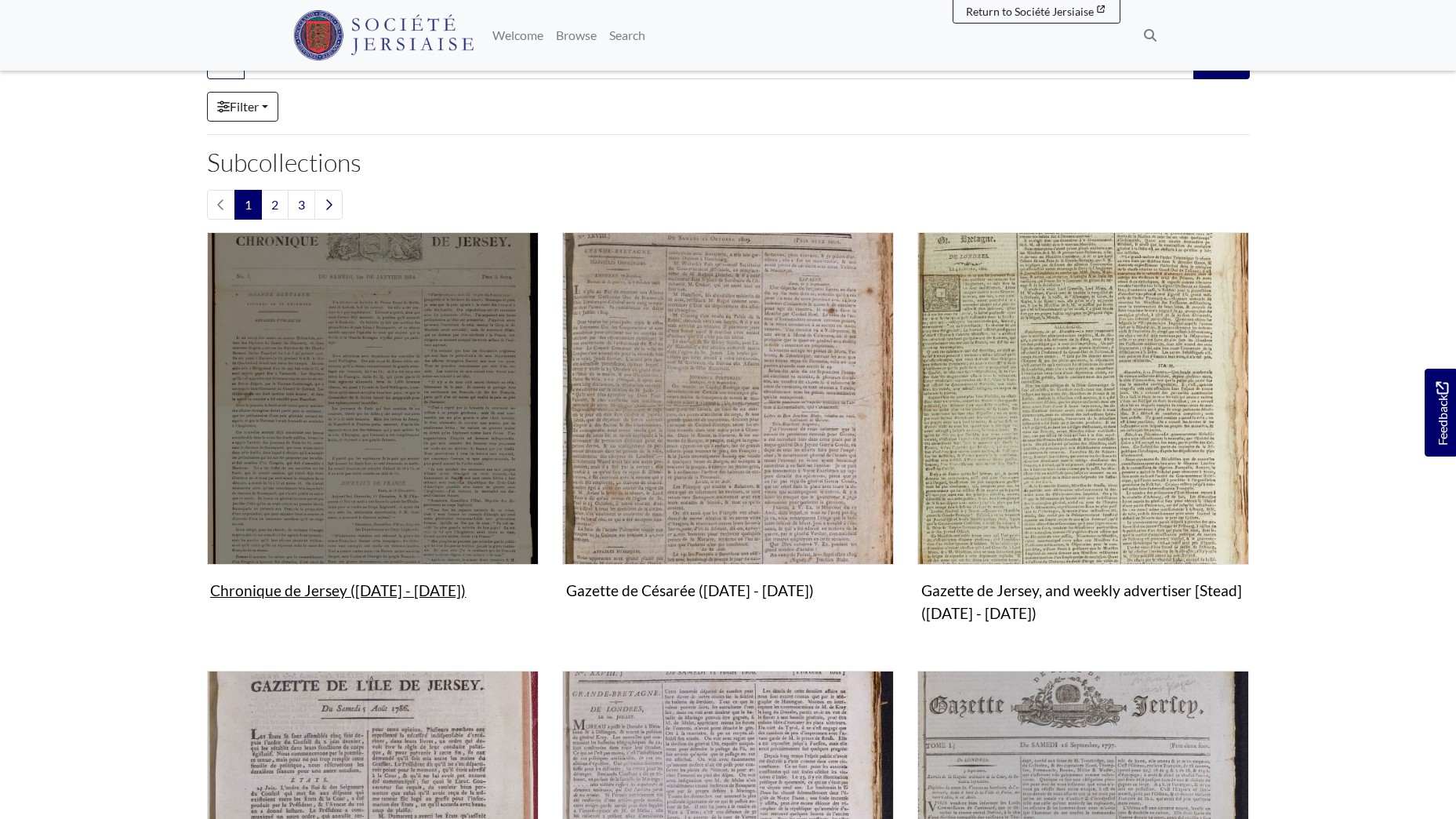
click at [350, 390] on img "Subcollection" at bounding box center [372, 398] width 331 height 332
click at [350, 413] on img "Subcollection" at bounding box center [372, 398] width 331 height 332
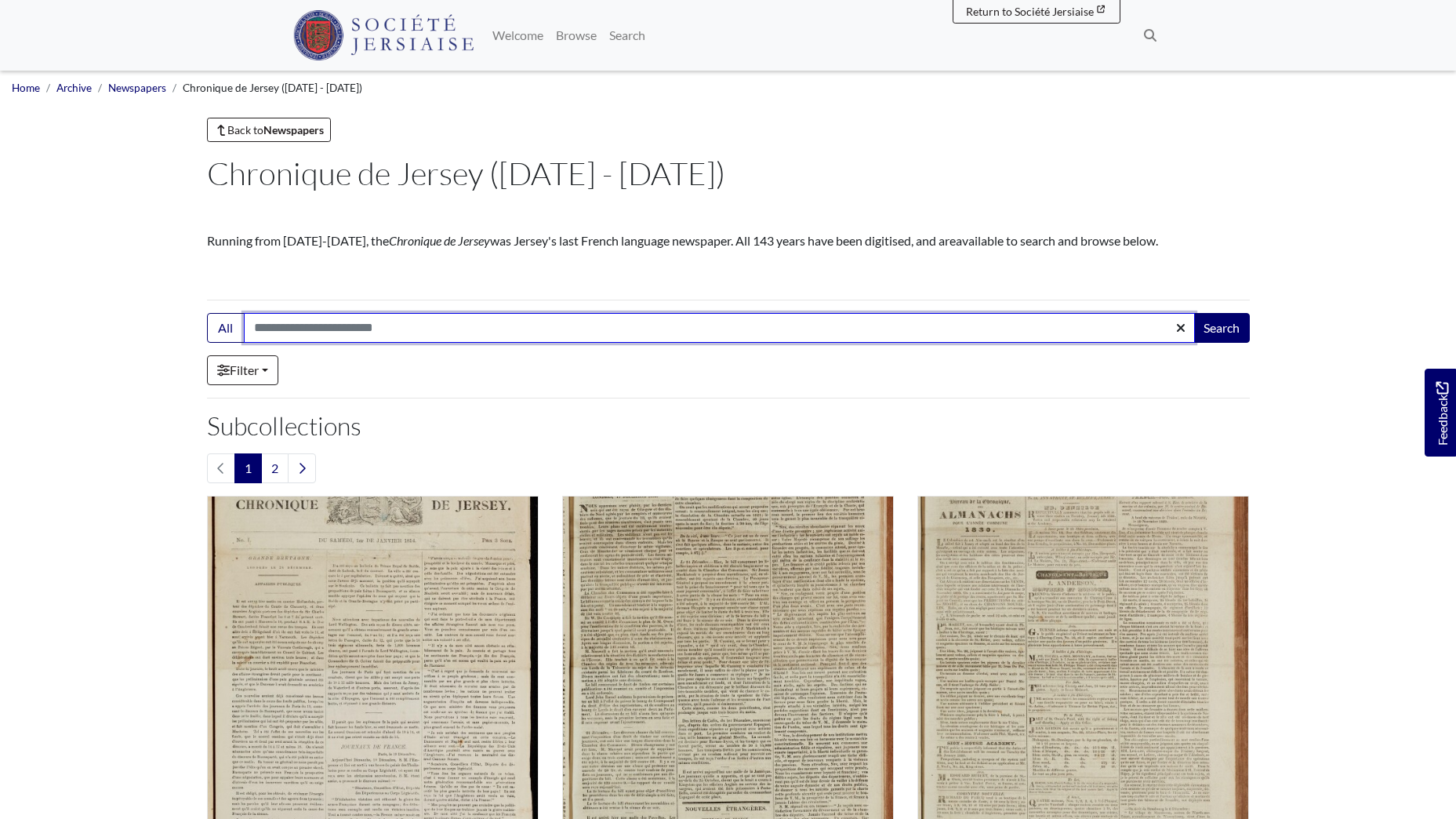
click at [347, 326] on input "Search:" at bounding box center [719, 327] width 951 height 30
type input "**********"
click at [1193, 313] on button "Search" at bounding box center [1222, 327] width 57 height 30
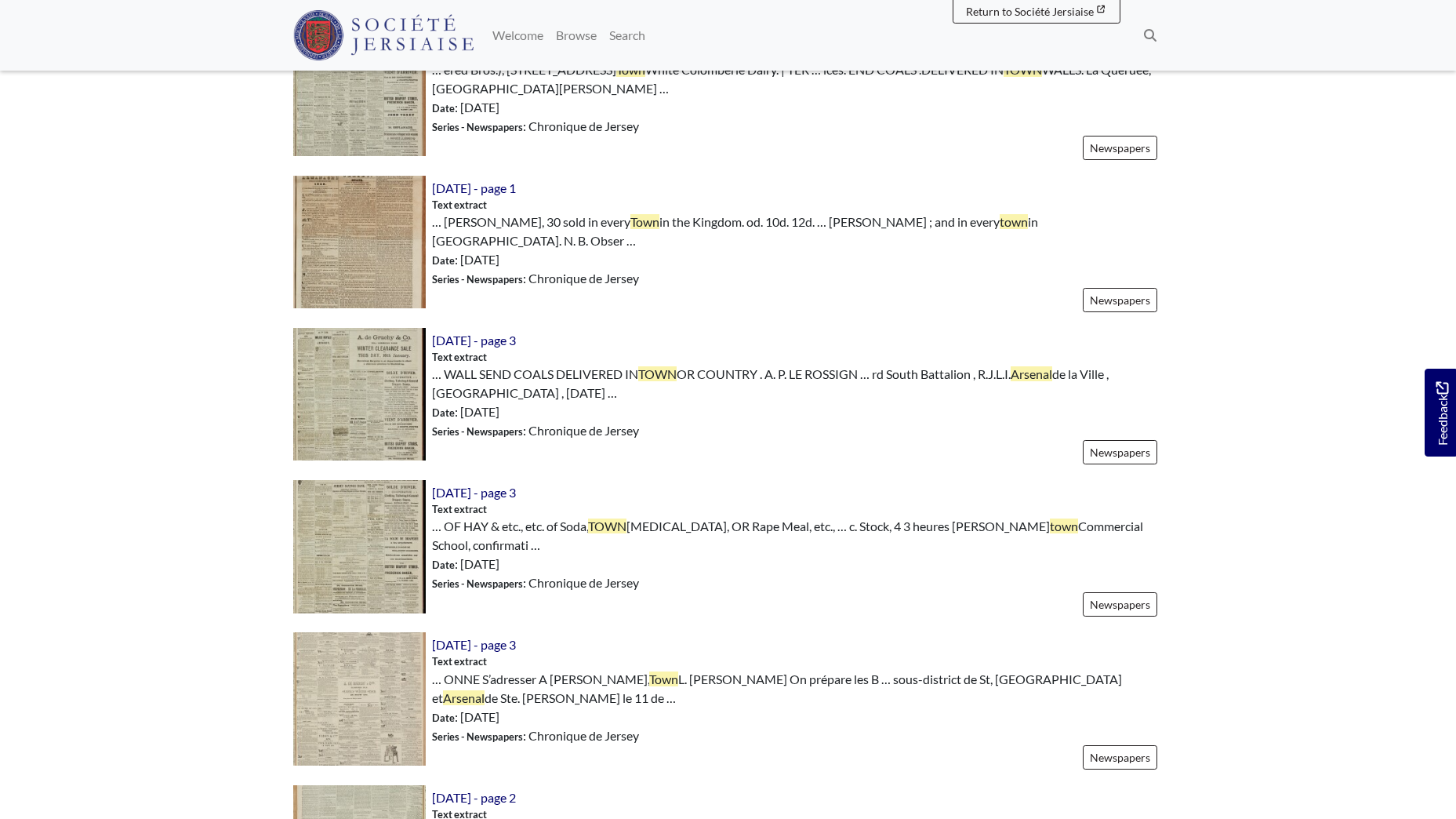
scroll to position [1020, 0]
click at [487, 346] on span "[DATE] - page 3" at bounding box center [474, 338] width 84 height 15
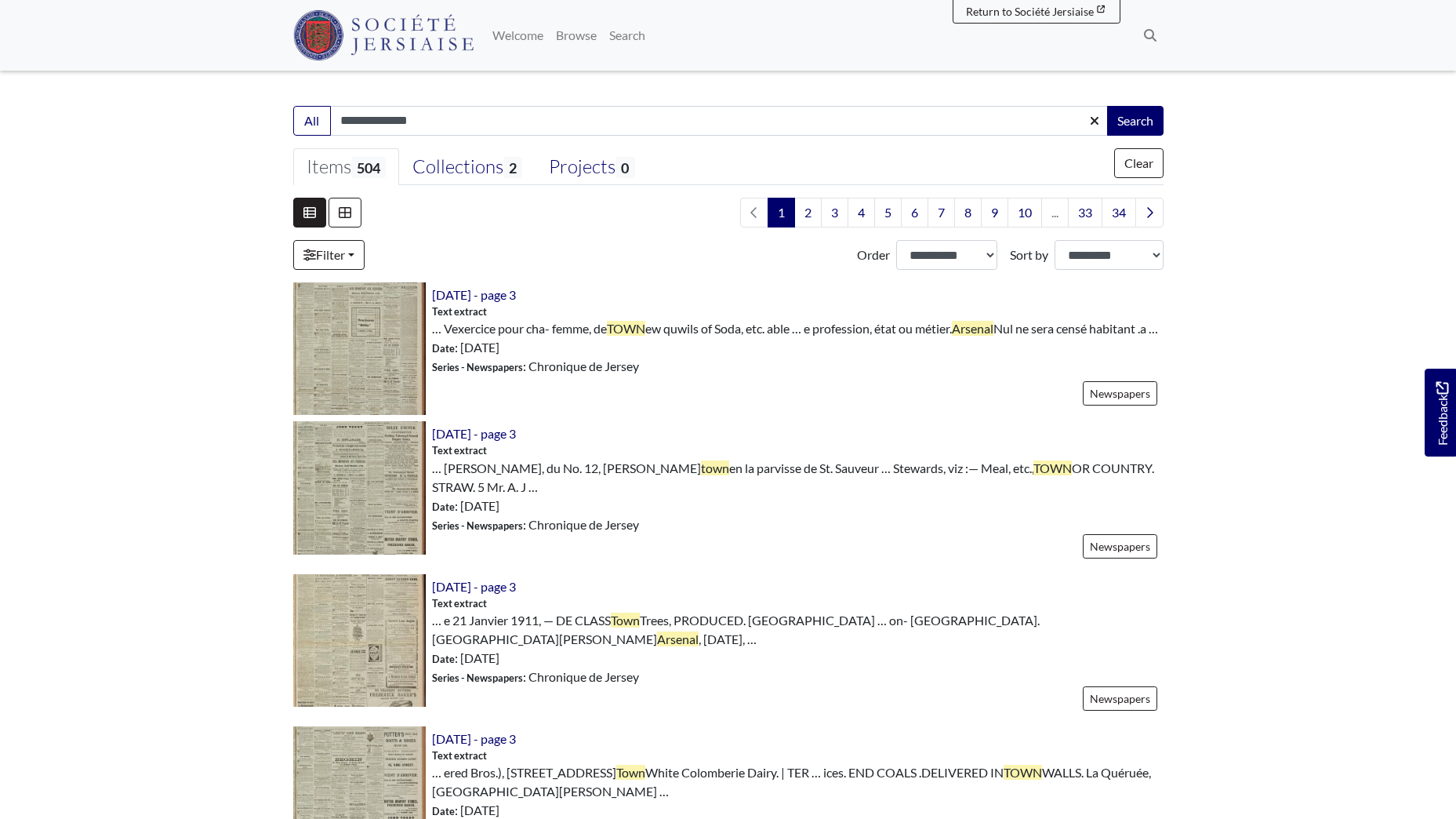
scroll to position [313, 0]
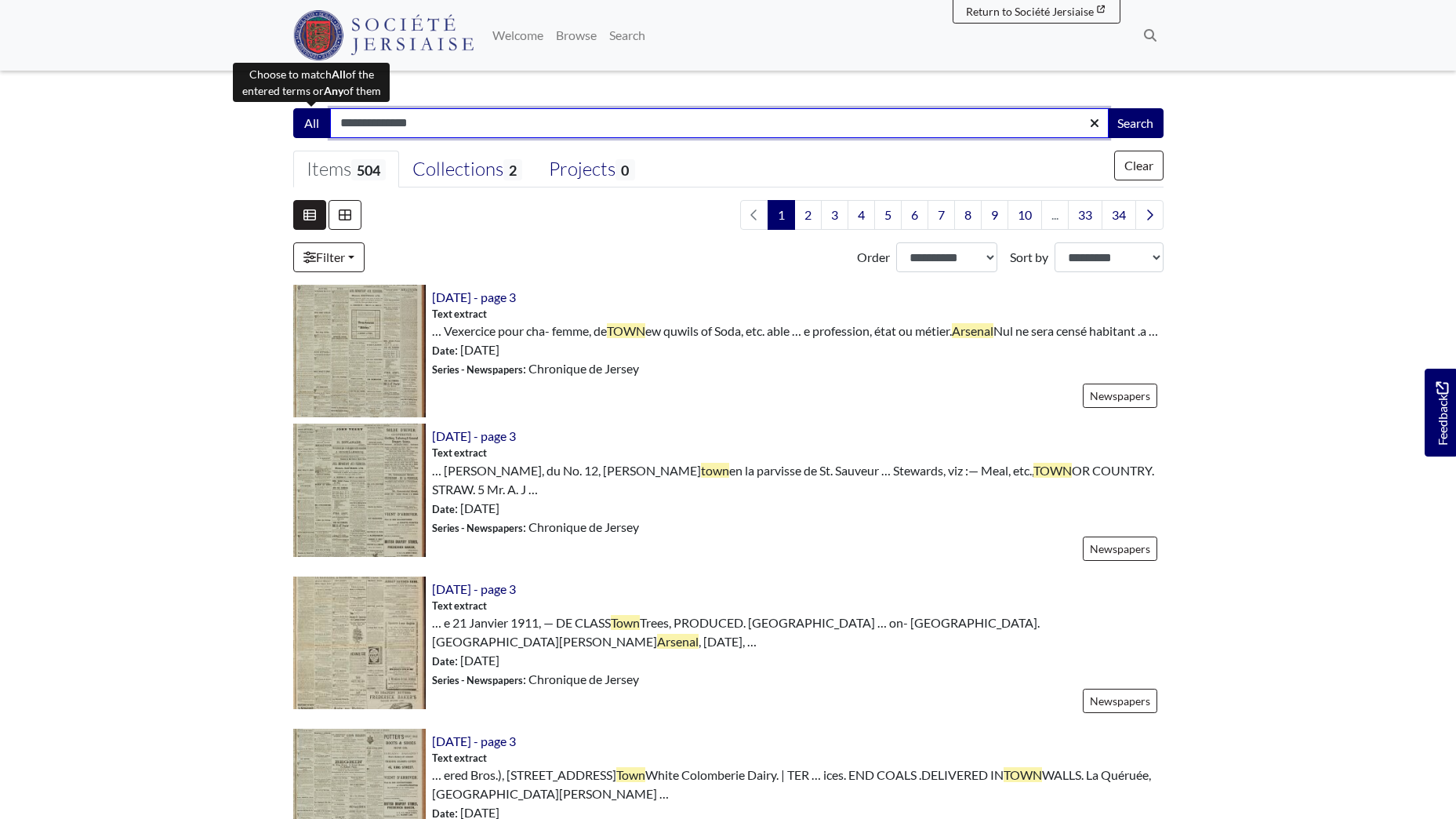
drag, startPoint x: 439, startPoint y: 127, endPoint x: 308, endPoint y: 130, distance: 131.0
click at [308, 130] on div "**********" at bounding box center [728, 123] width 871 height 30
type input "*******"
click at [1107, 109] on button "Search" at bounding box center [1136, 123] width 57 height 30
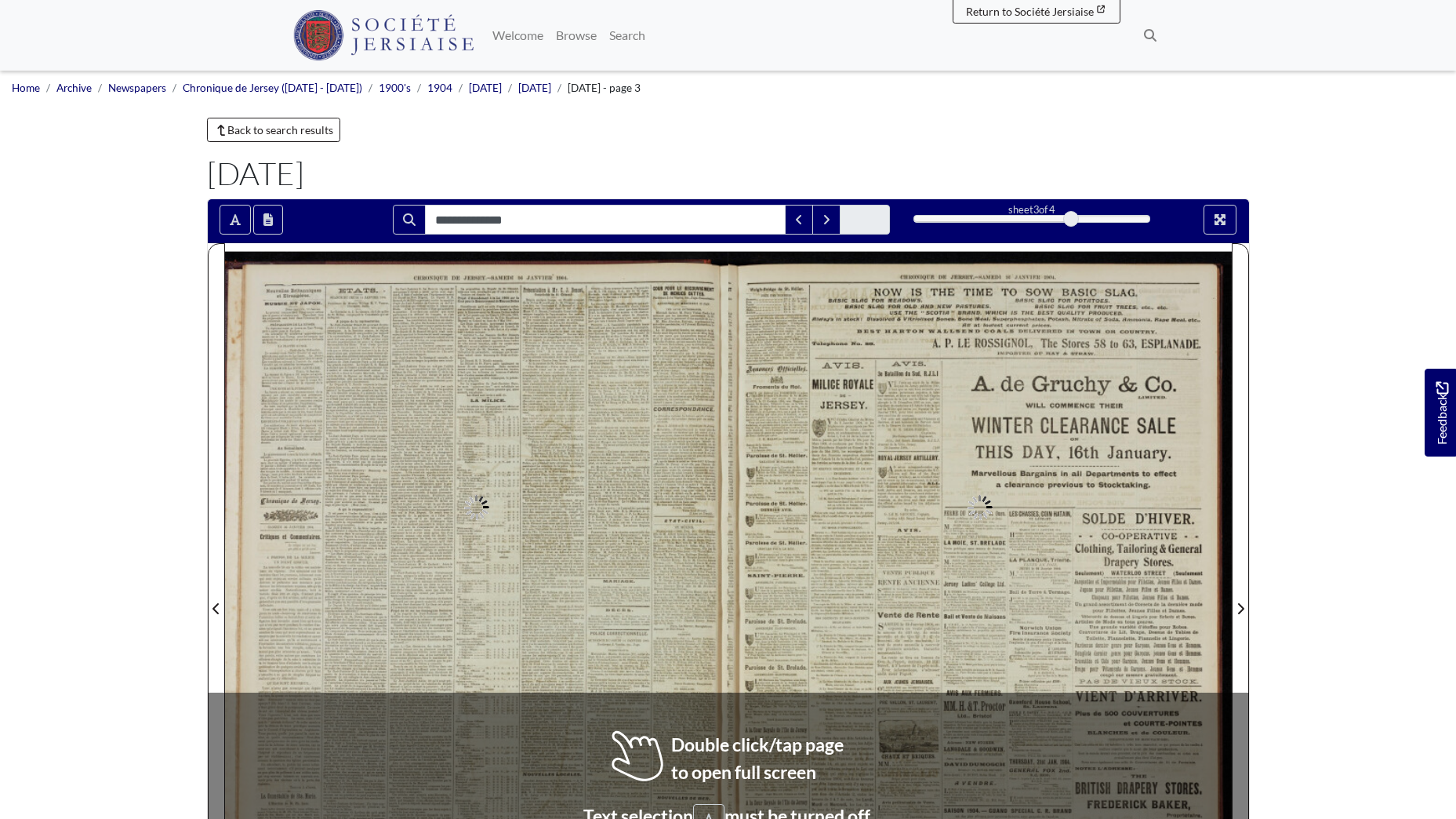
type input "**********"
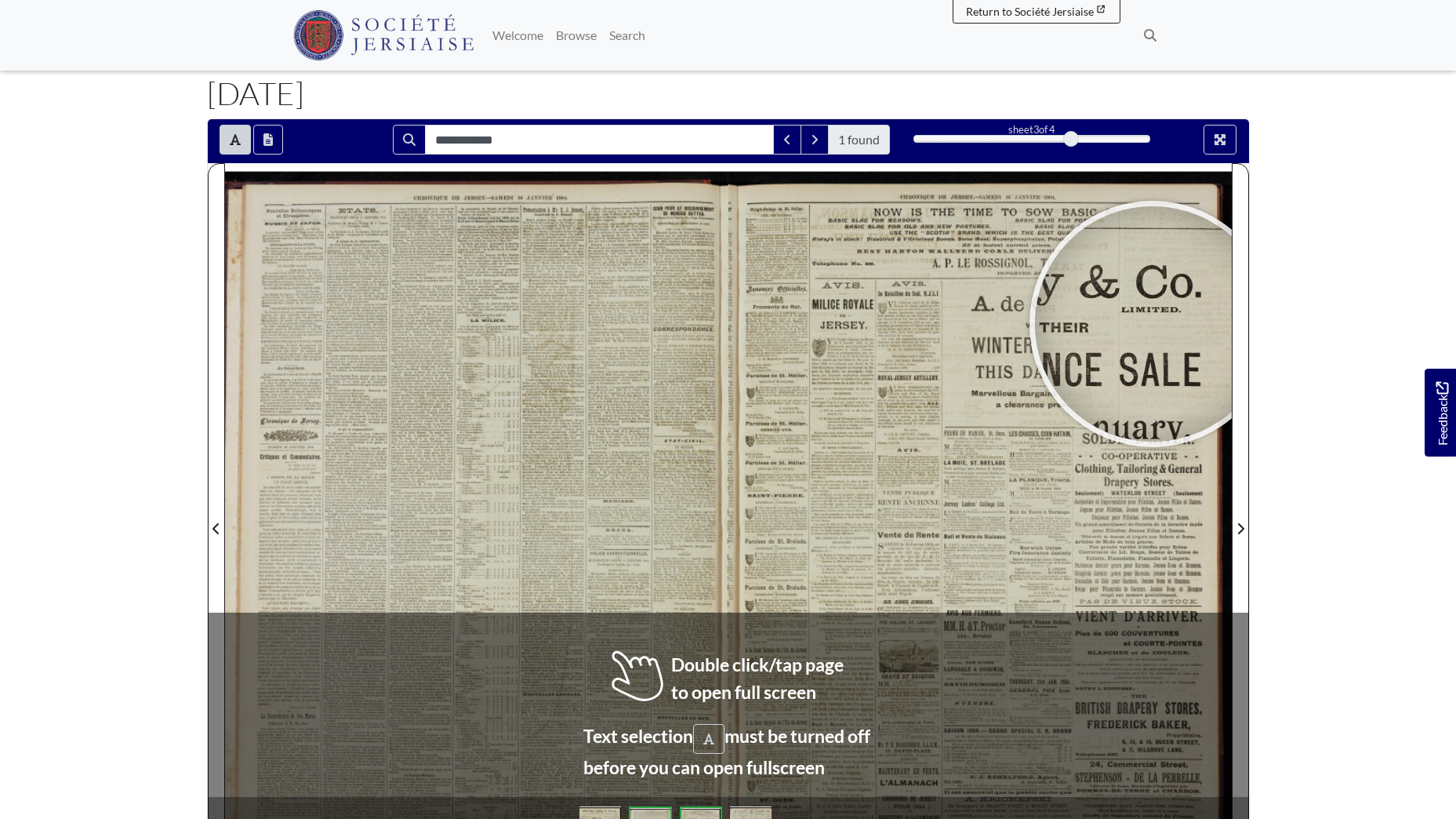
scroll to position [71, 0]
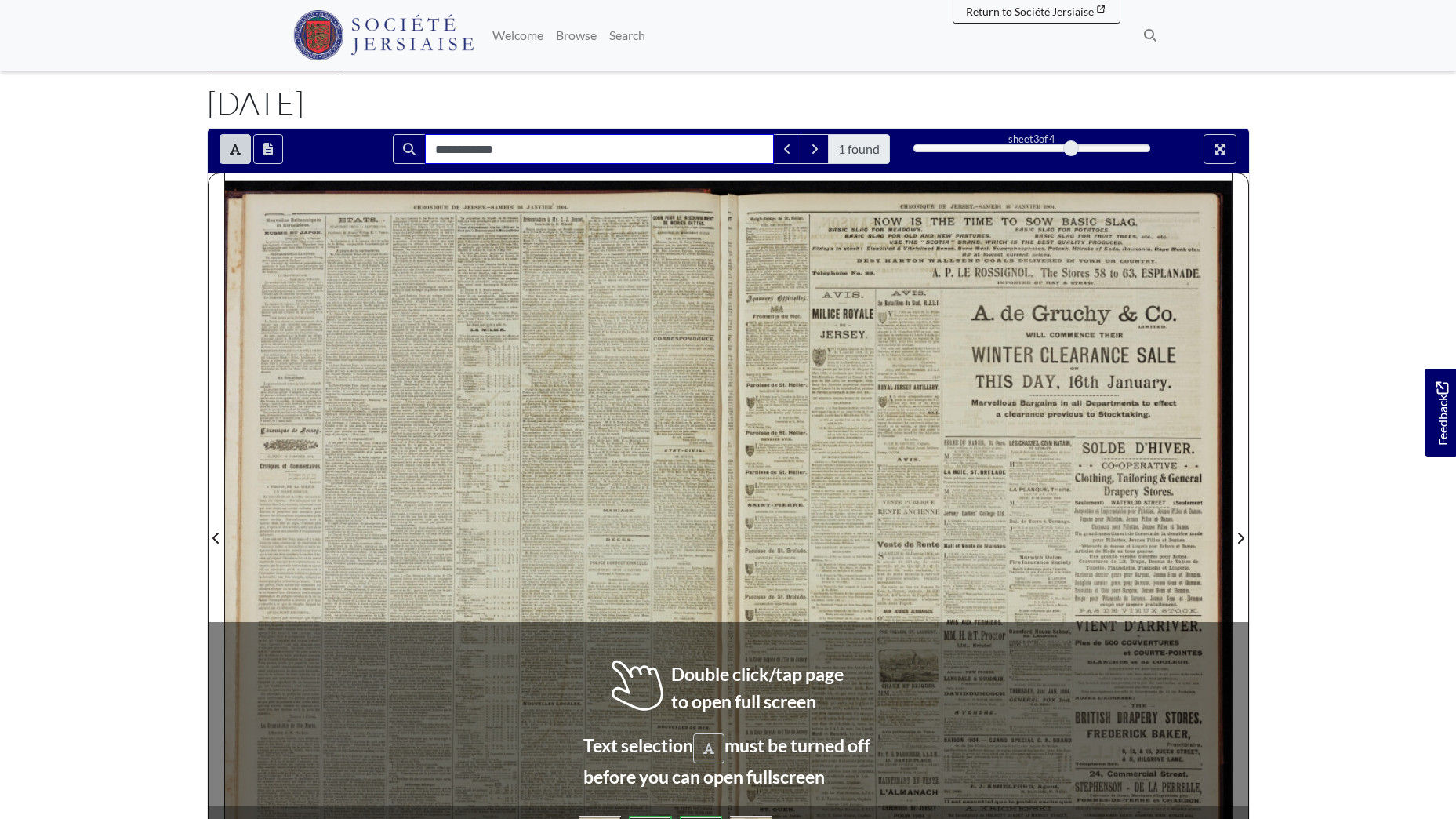
click at [512, 142] on input "**********" at bounding box center [599, 149] width 349 height 30
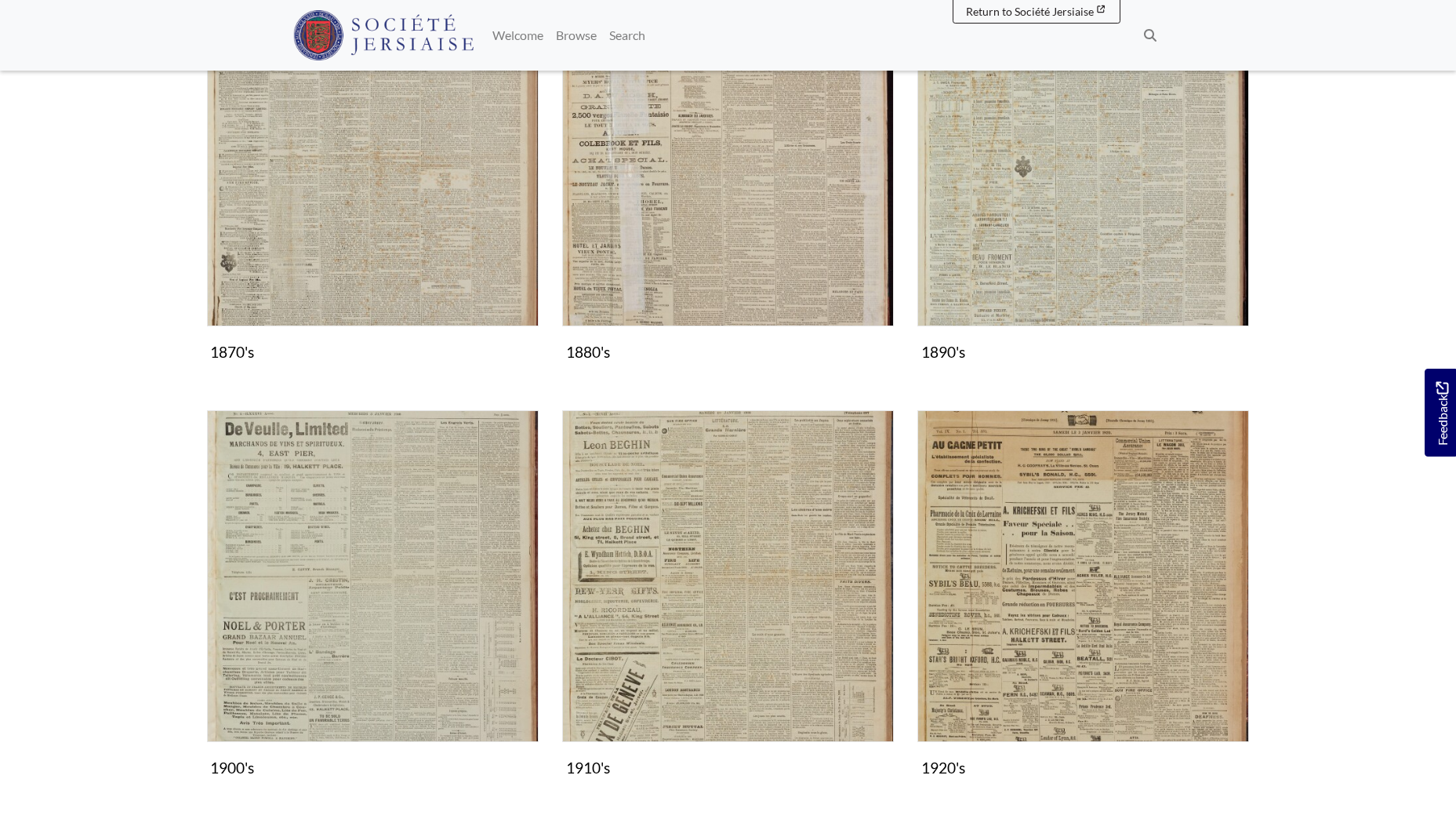
scroll to position [1490, 0]
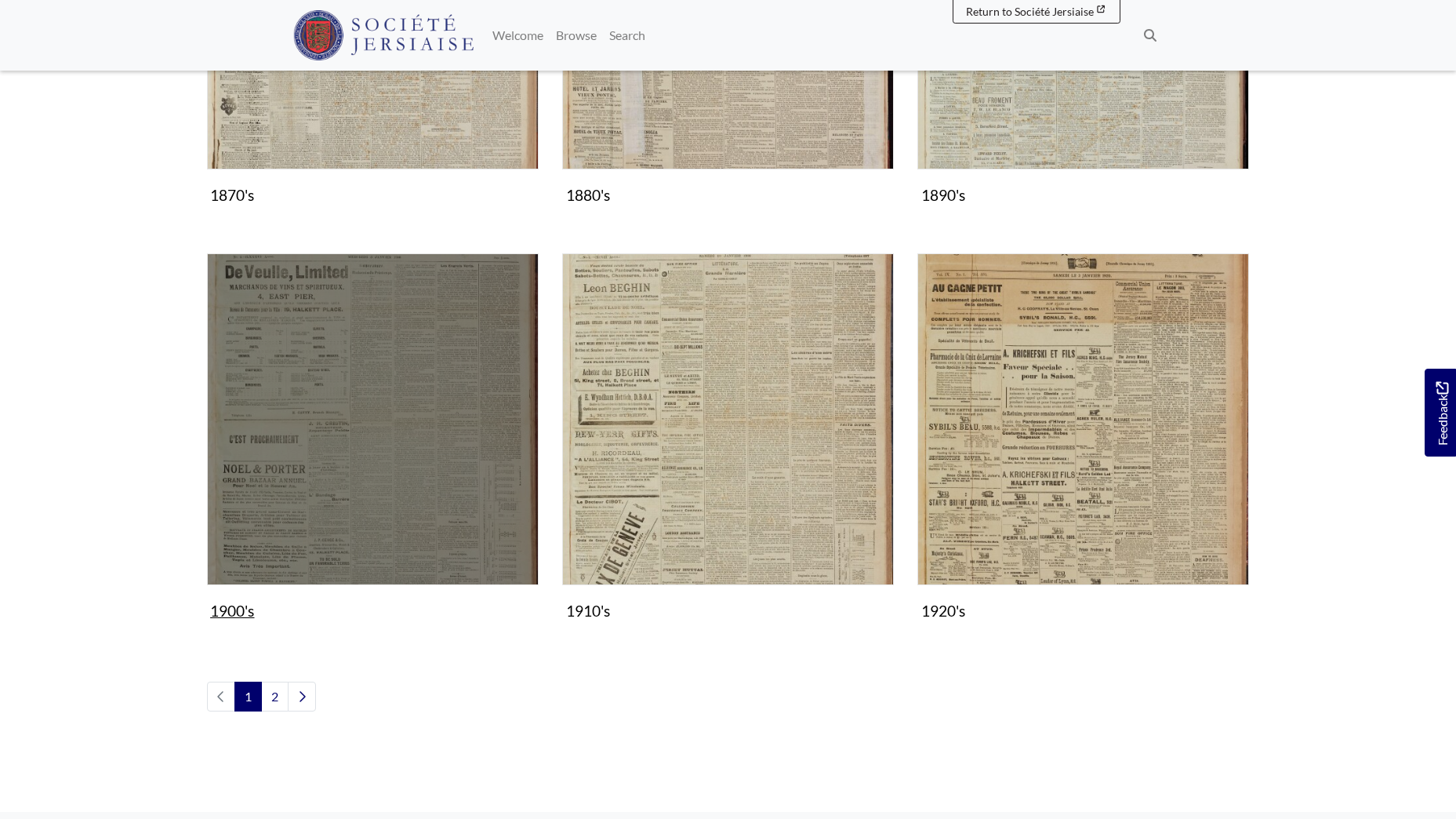
click at [369, 475] on img "Subcollection" at bounding box center [372, 419] width 331 height 332
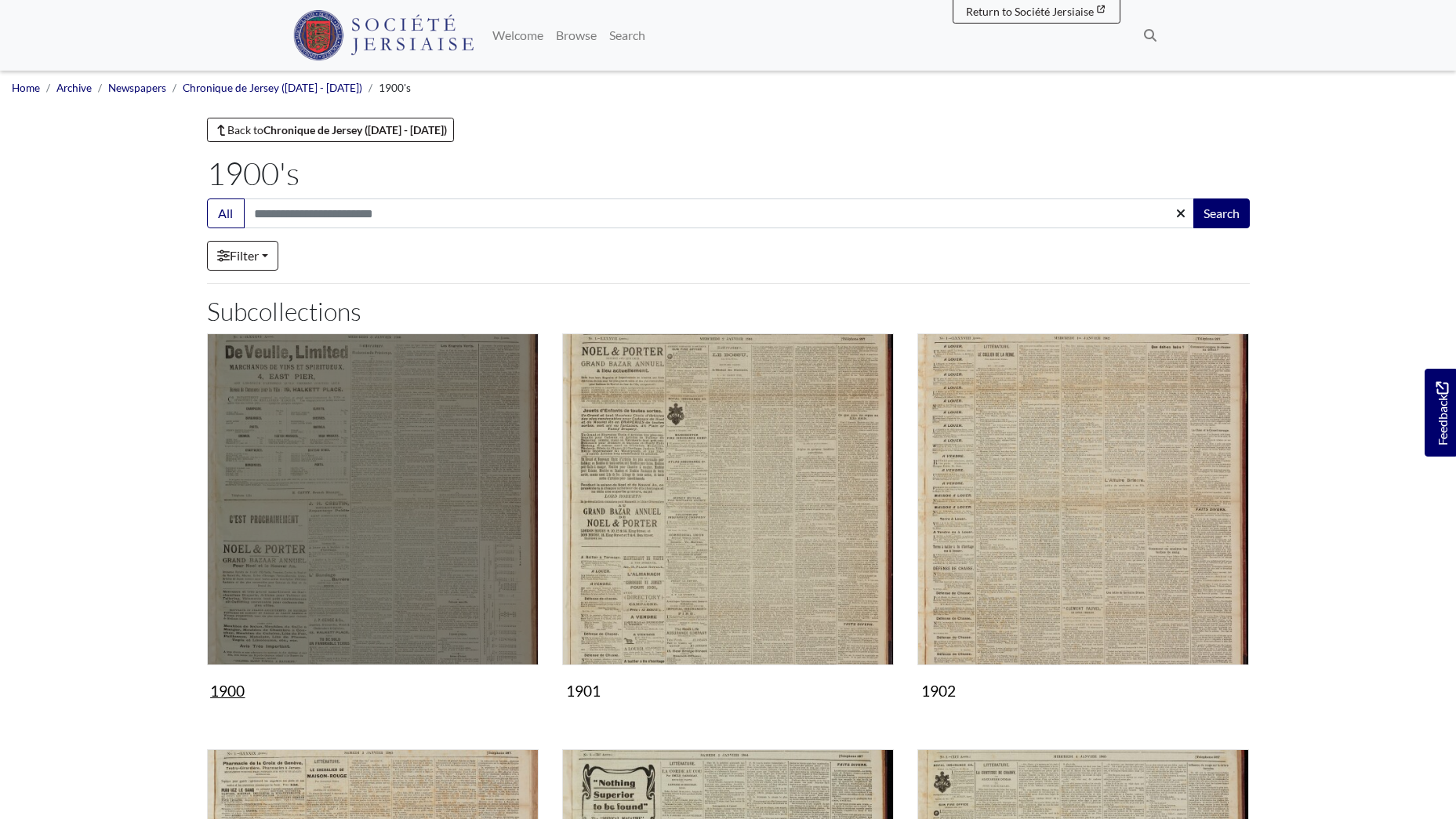
click at [399, 551] on img "Subcollection" at bounding box center [372, 499] width 331 height 332
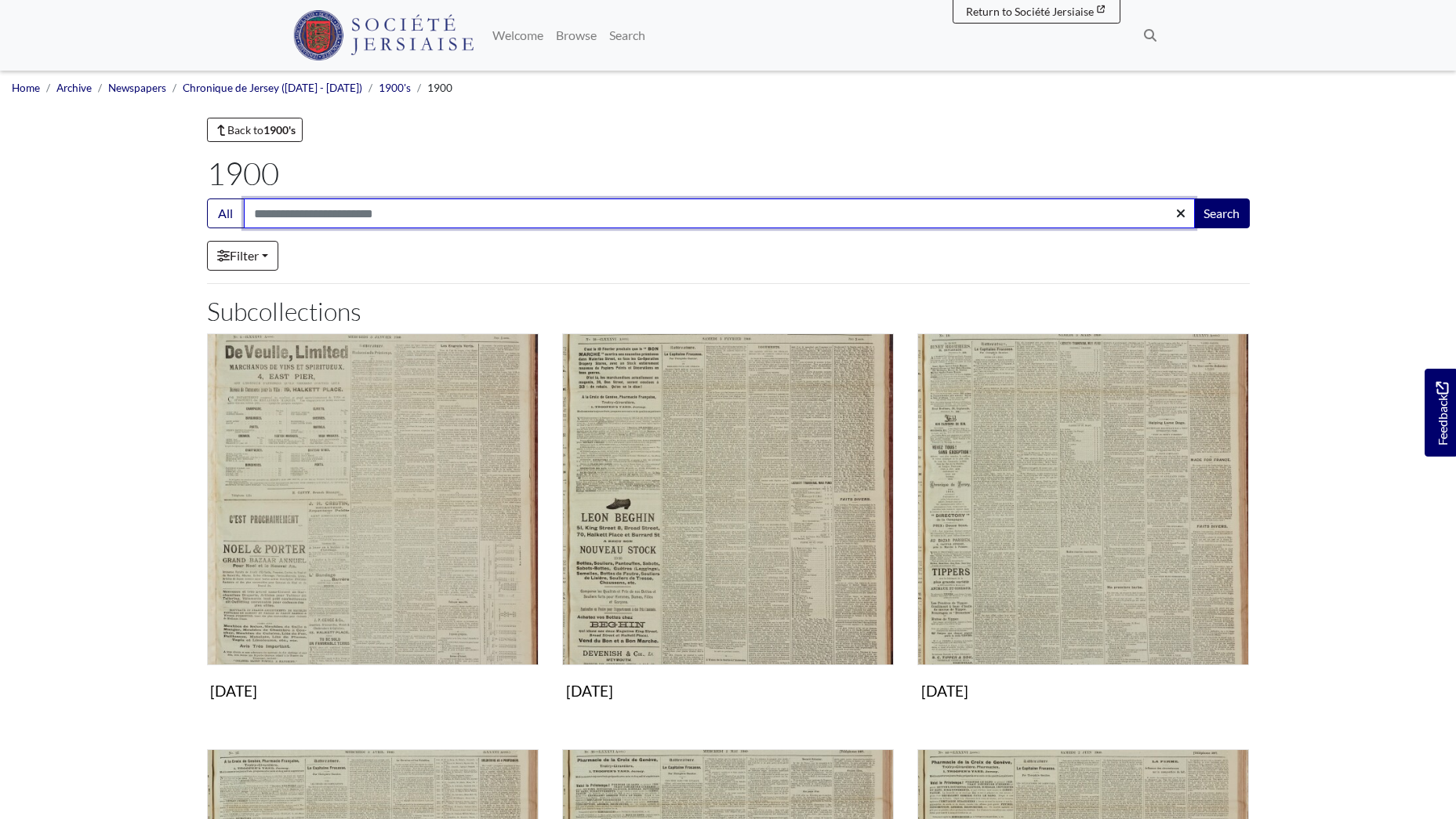
click at [308, 218] on input "Search:" at bounding box center [719, 213] width 951 height 30
type input "*******"
click at [1193, 198] on button "Search" at bounding box center [1222, 213] width 57 height 30
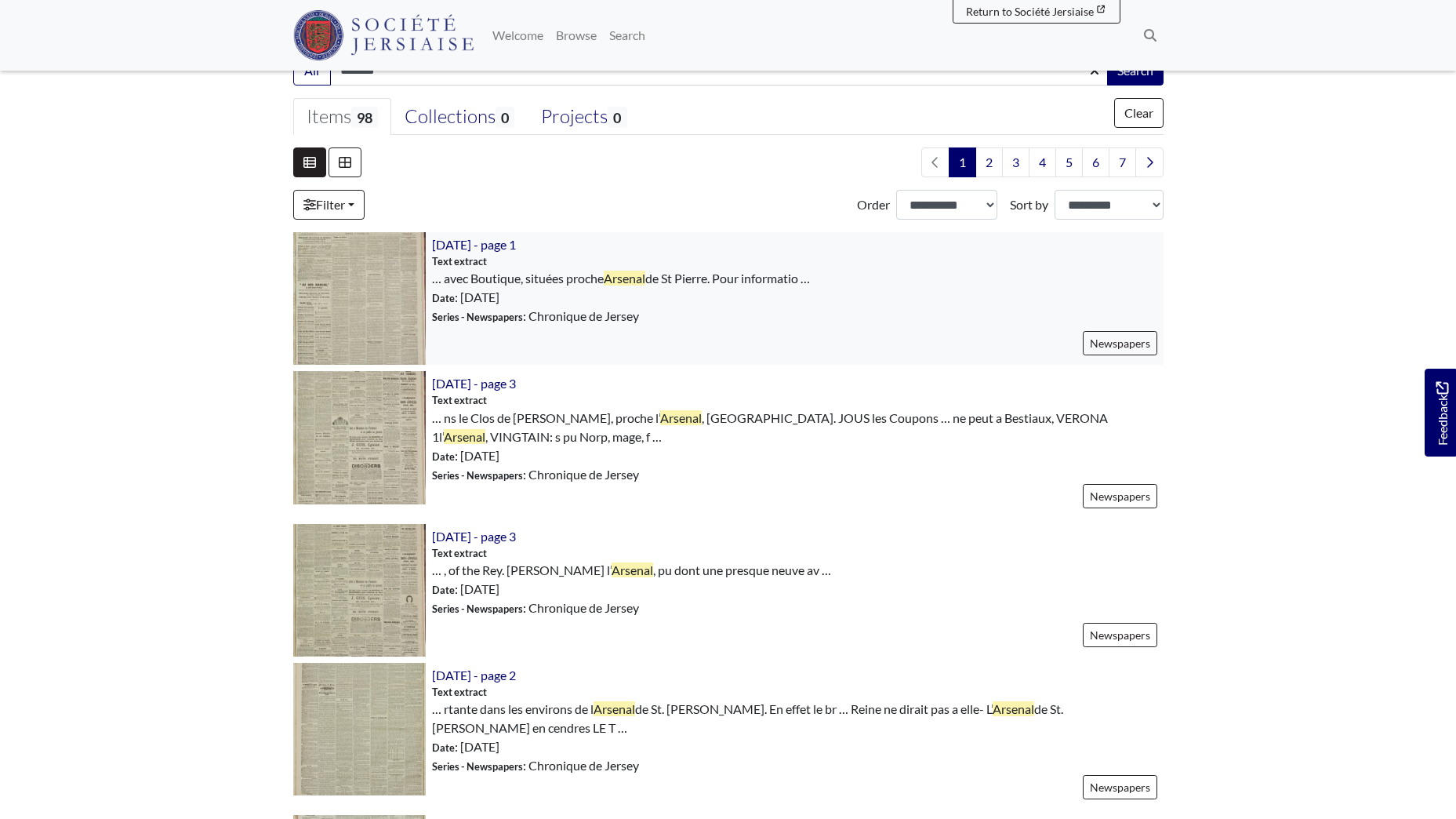
scroll to position [392, 0]
